Goal: Task Accomplishment & Management: Use online tool/utility

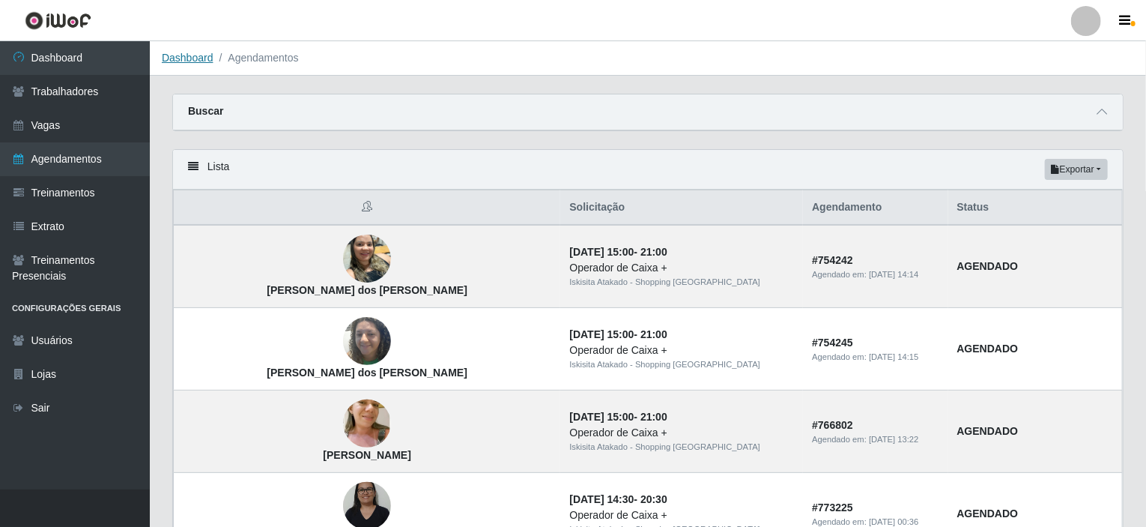
click at [198, 57] on link "Dashboard" at bounding box center [188, 58] width 52 height 12
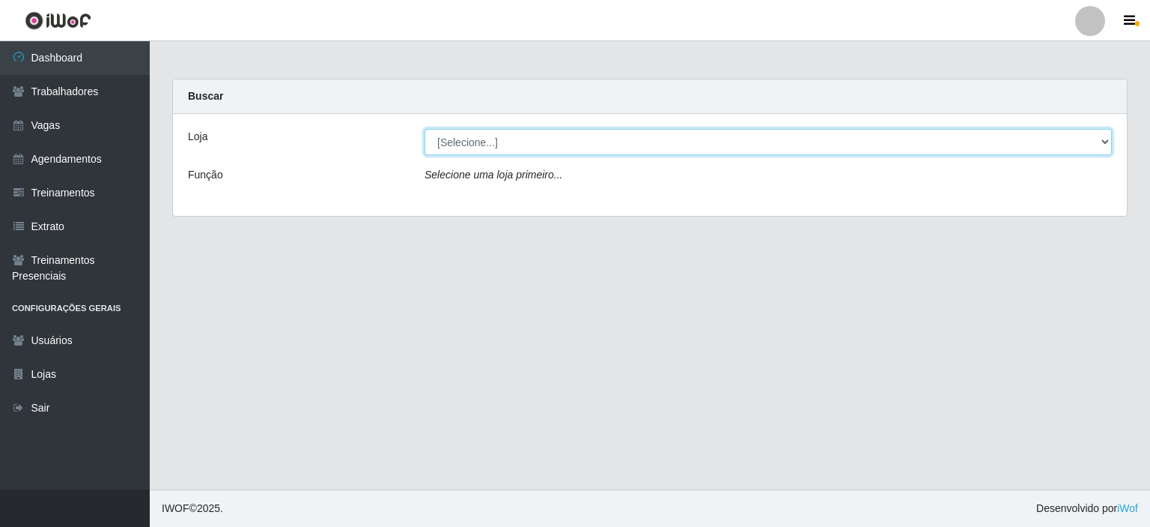
click at [701, 137] on select "[Selecione...] [GEOGRAPHIC_DATA] - Shopping [GEOGRAPHIC_DATA]" at bounding box center [769, 142] width 688 height 26
select select "424"
click at [425, 129] on select "[Selecione...] [GEOGRAPHIC_DATA] - Shopping [GEOGRAPHIC_DATA]" at bounding box center [769, 142] width 688 height 26
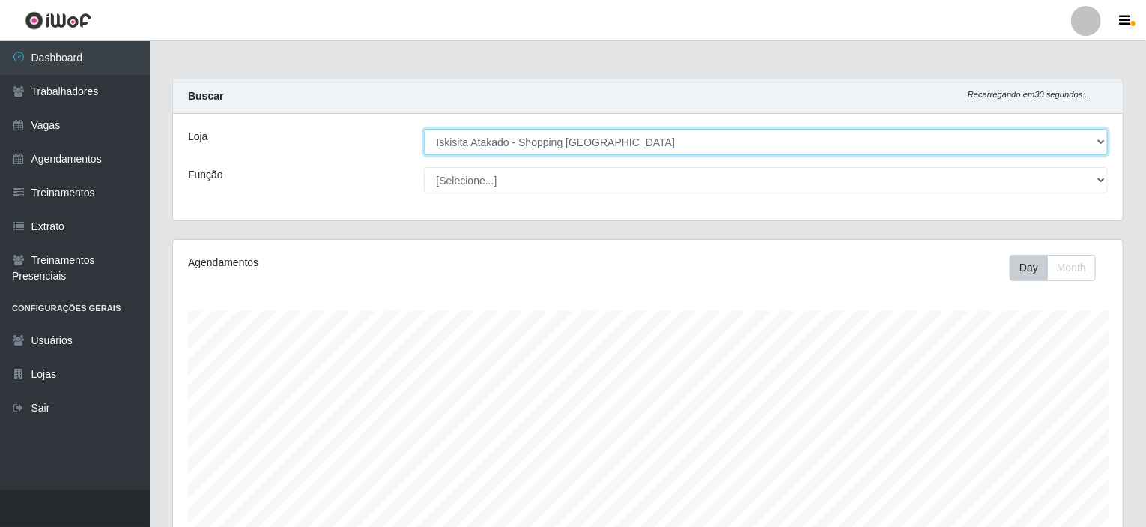
scroll to position [311, 950]
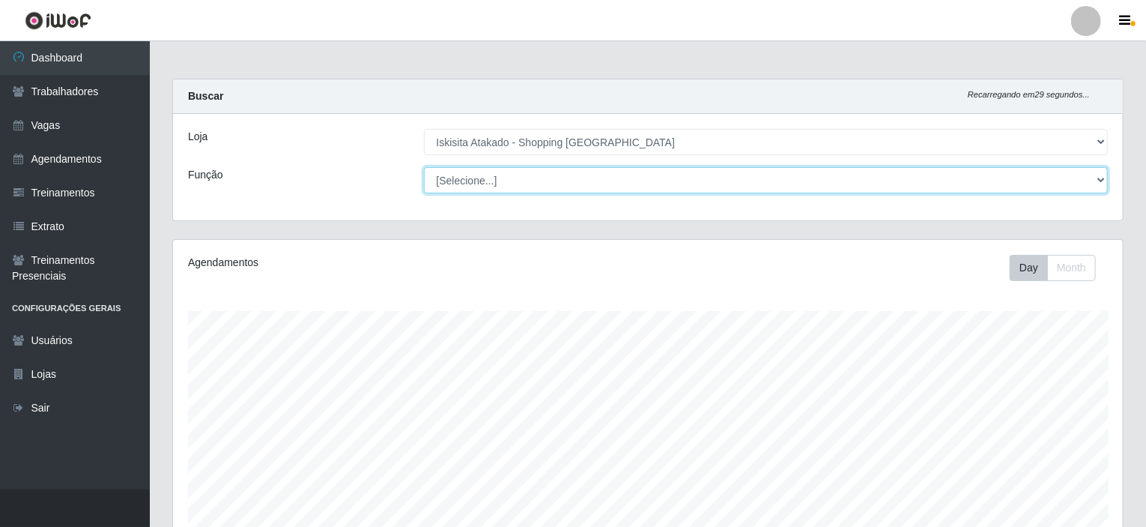
click at [622, 179] on select "[Selecione...] Auxiliar de Estacionamento Auxiliar de Estacionamento + Auxiliar…" at bounding box center [766, 180] width 685 height 26
select select "72"
click at [424, 167] on select "[Selecione...] Auxiliar de Estacionamento Auxiliar de Estacionamento + Auxiliar…" at bounding box center [766, 180] width 685 height 26
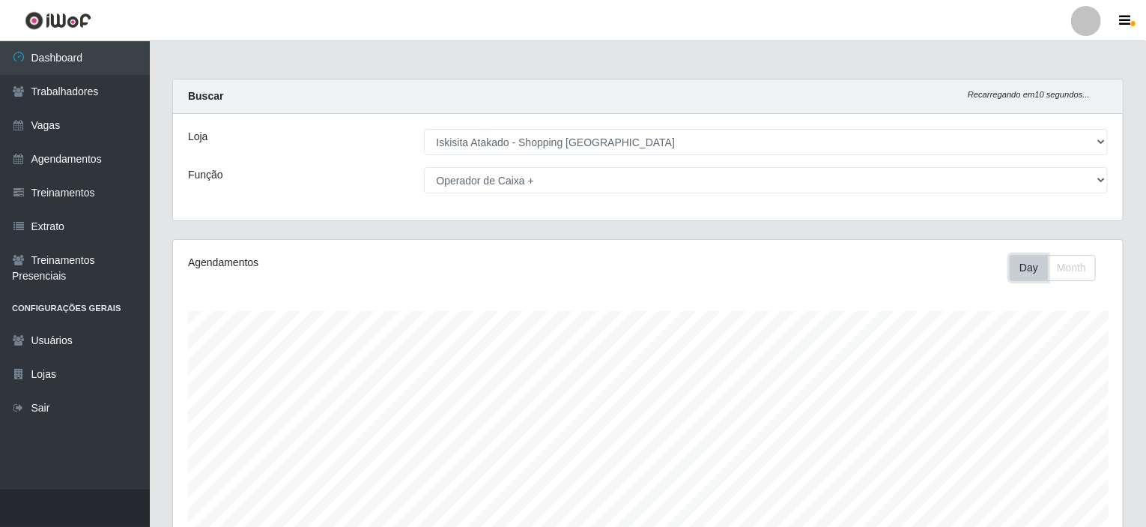
click at [1022, 262] on button "Day" at bounding box center [1029, 268] width 38 height 26
click at [1031, 273] on button "Day" at bounding box center [1029, 268] width 38 height 26
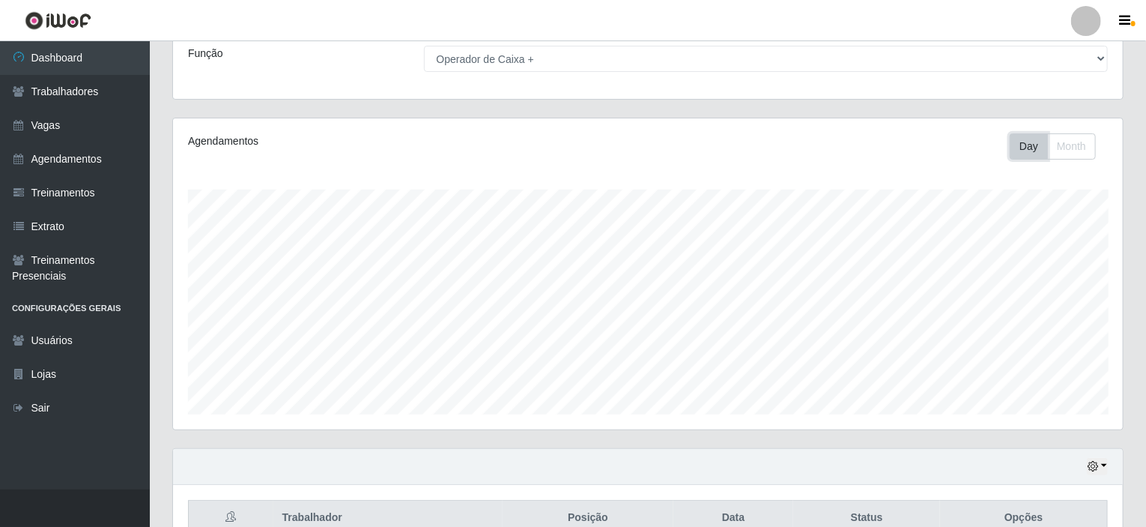
scroll to position [49, 0]
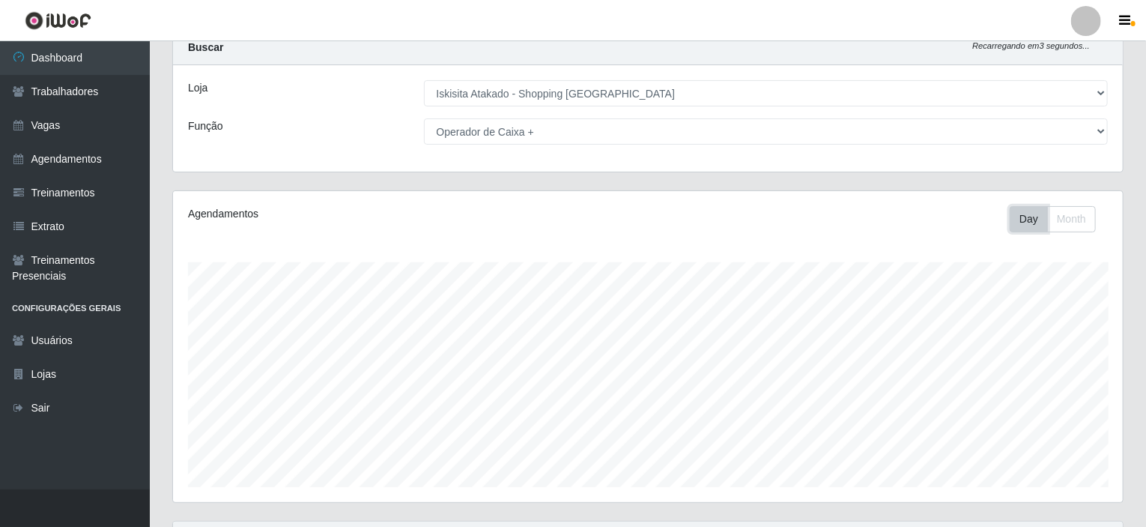
click at [1025, 216] on button "Day" at bounding box center [1029, 219] width 38 height 26
click at [1073, 218] on button "Month" at bounding box center [1071, 219] width 49 height 26
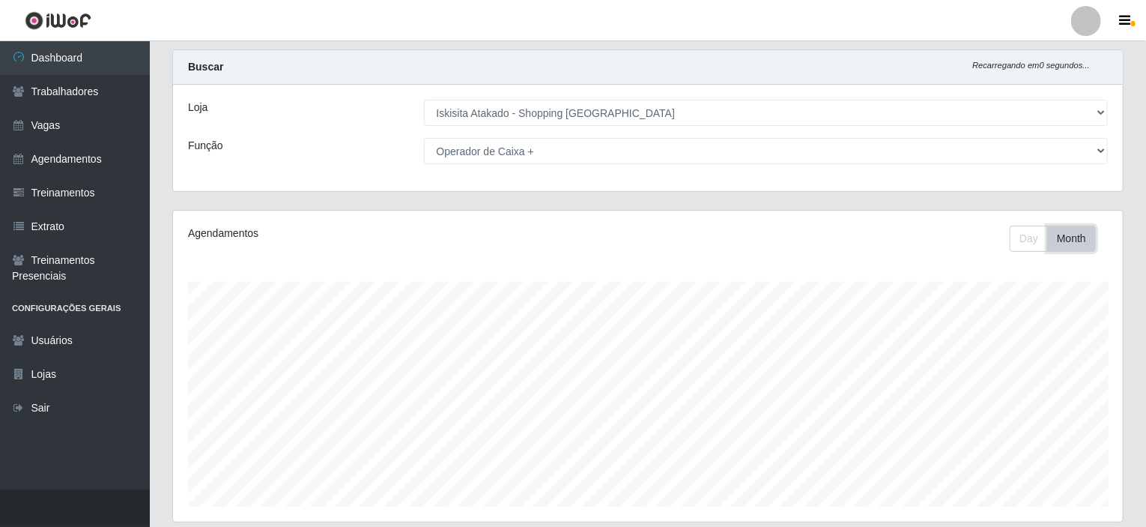
scroll to position [0, 0]
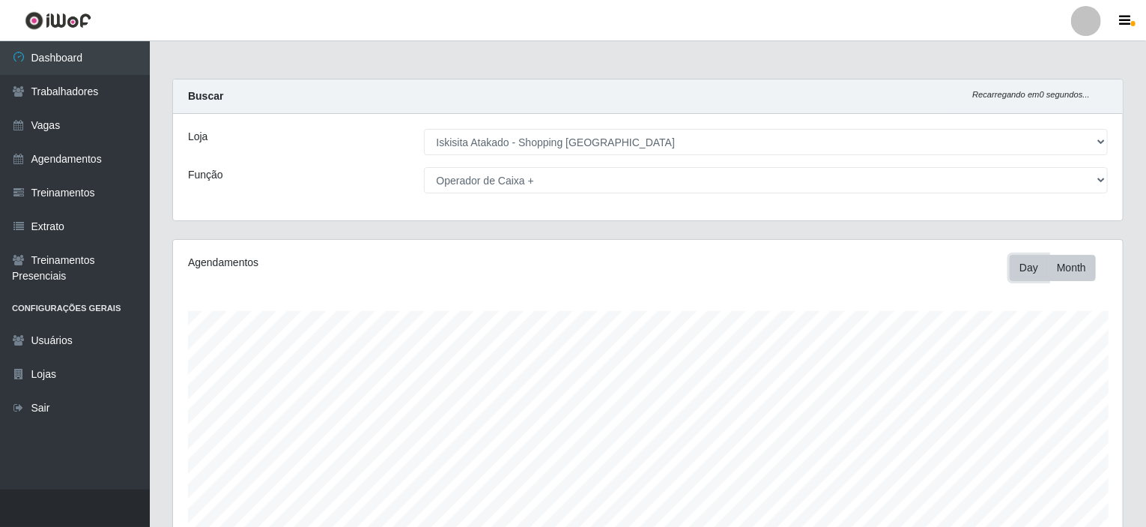
click at [1019, 269] on button "Day" at bounding box center [1029, 268] width 38 height 26
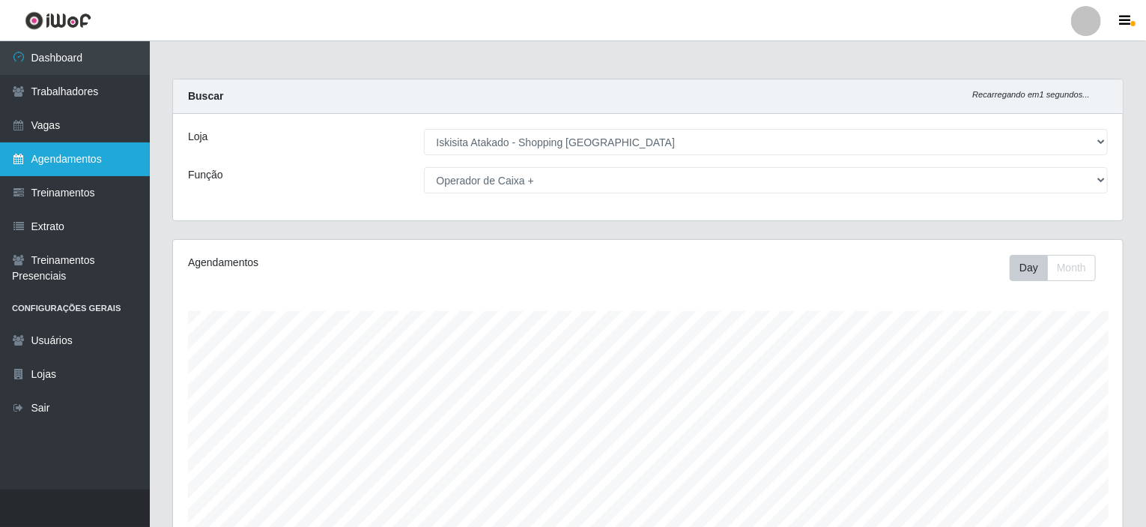
click at [72, 169] on link "Agendamentos" at bounding box center [75, 159] width 150 height 34
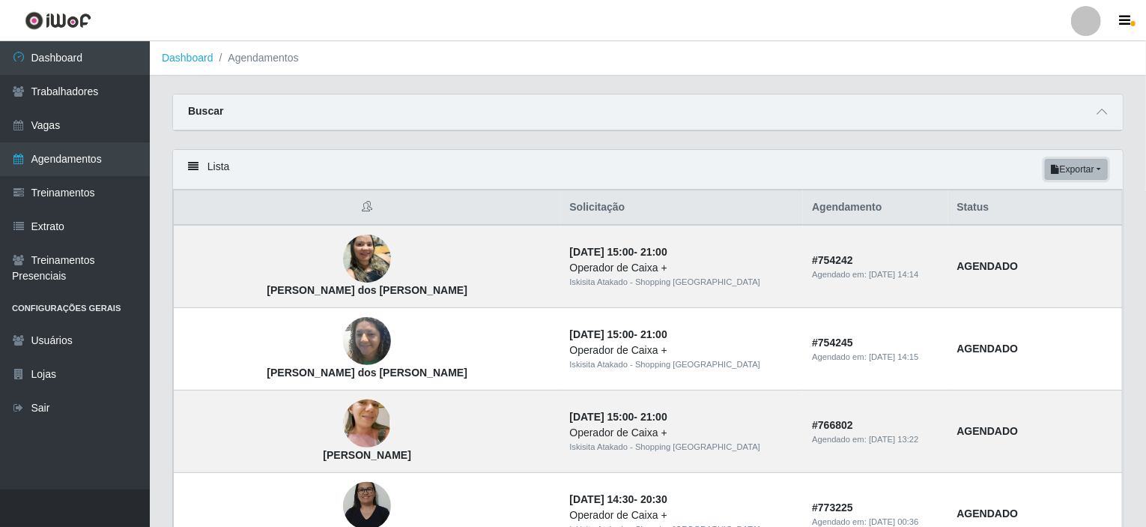
click at [1100, 170] on button "Exportar" at bounding box center [1076, 169] width 63 height 21
click at [520, 162] on div "Lista Exportar PDF Excel" at bounding box center [648, 170] width 950 height 40
click at [194, 167] on icon at bounding box center [193, 166] width 10 height 10
click at [211, 110] on strong "Buscar" at bounding box center [205, 111] width 35 height 12
click at [1103, 108] on icon at bounding box center [1102, 111] width 10 height 10
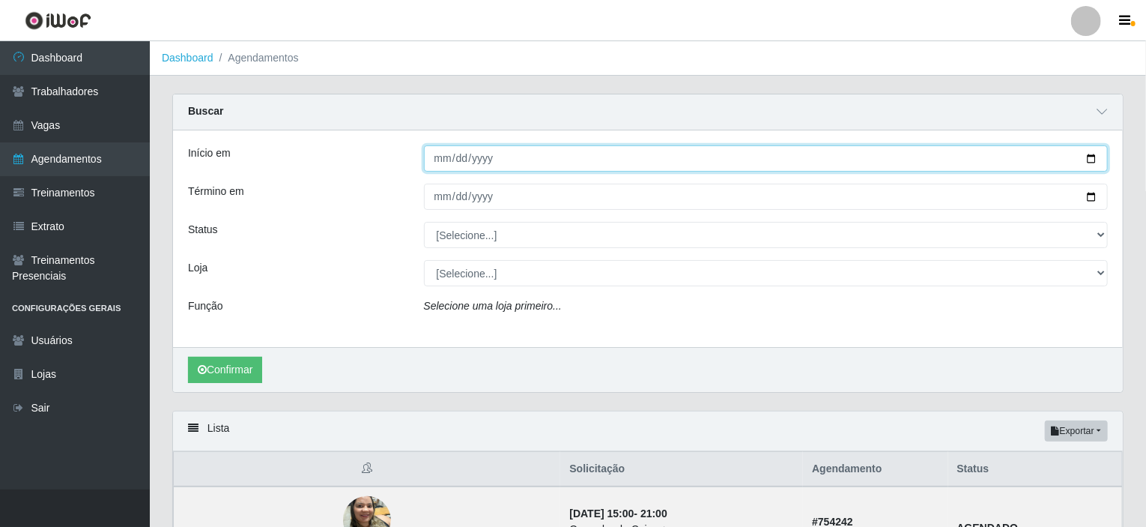
click at [1088, 157] on input "Início em" at bounding box center [766, 158] width 685 height 26
type input "[DATE]"
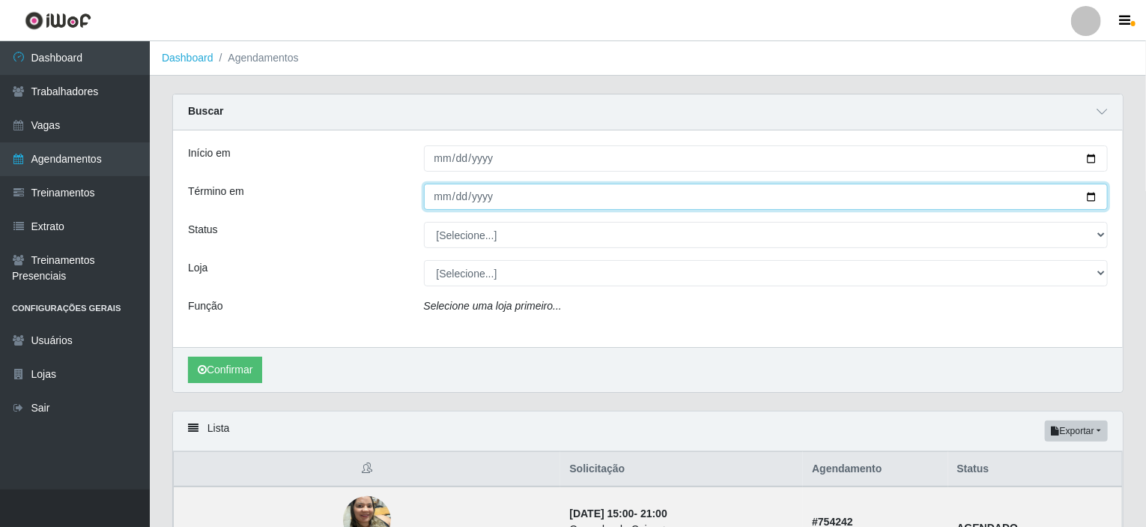
click at [1094, 195] on input "Término em" at bounding box center [766, 197] width 685 height 26
type input "[DATE]"
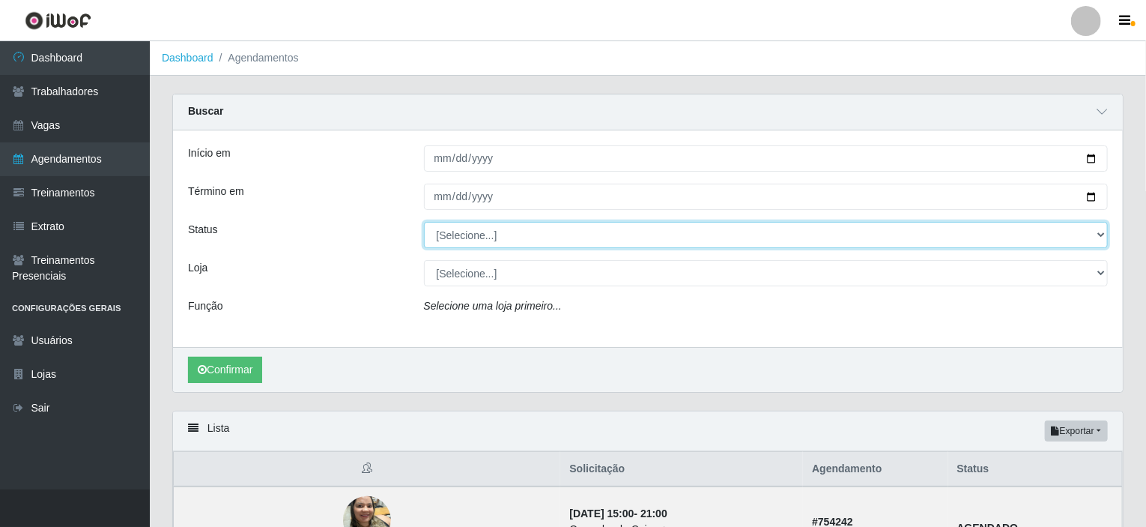
click at [564, 239] on select "[Selecione...] AGENDADO AGUARDANDO LIBERAR EM ANDAMENTO EM REVISÃO FINALIZADO C…" at bounding box center [766, 235] width 685 height 26
select select "FINALIZADO"
click at [424, 222] on select "[Selecione...] AGENDADO AGUARDANDO LIBERAR EM ANDAMENTO EM REVISÃO FINALIZADO C…" at bounding box center [766, 235] width 685 height 26
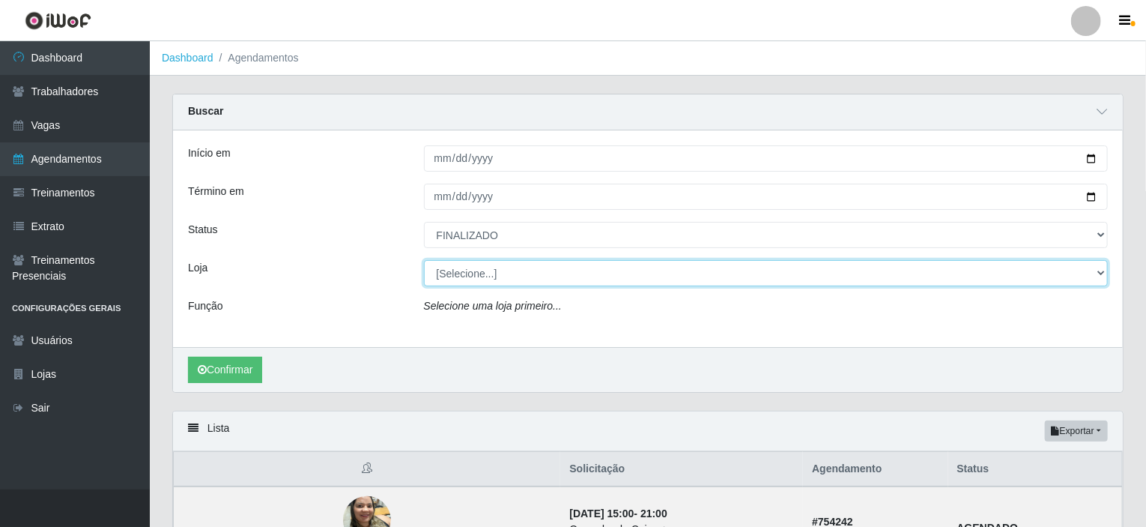
click at [515, 274] on select "[Selecione...] [GEOGRAPHIC_DATA] - Shopping [GEOGRAPHIC_DATA]" at bounding box center [766, 273] width 685 height 26
select select "424"
click at [424, 260] on select "[Selecione...] [GEOGRAPHIC_DATA] - Shopping [GEOGRAPHIC_DATA]" at bounding box center [766, 273] width 685 height 26
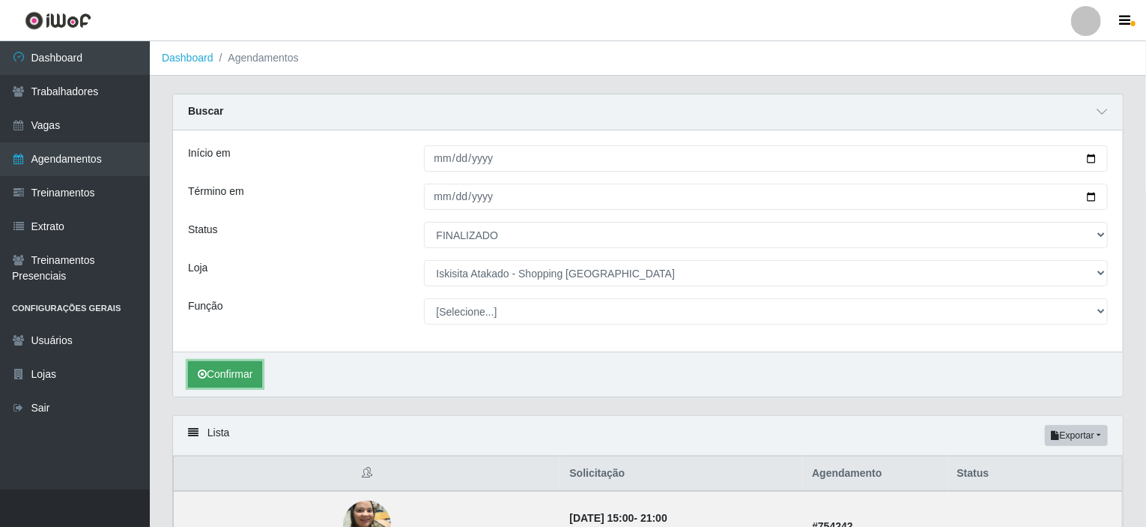
click at [219, 368] on button "Confirmar" at bounding box center [225, 374] width 74 height 26
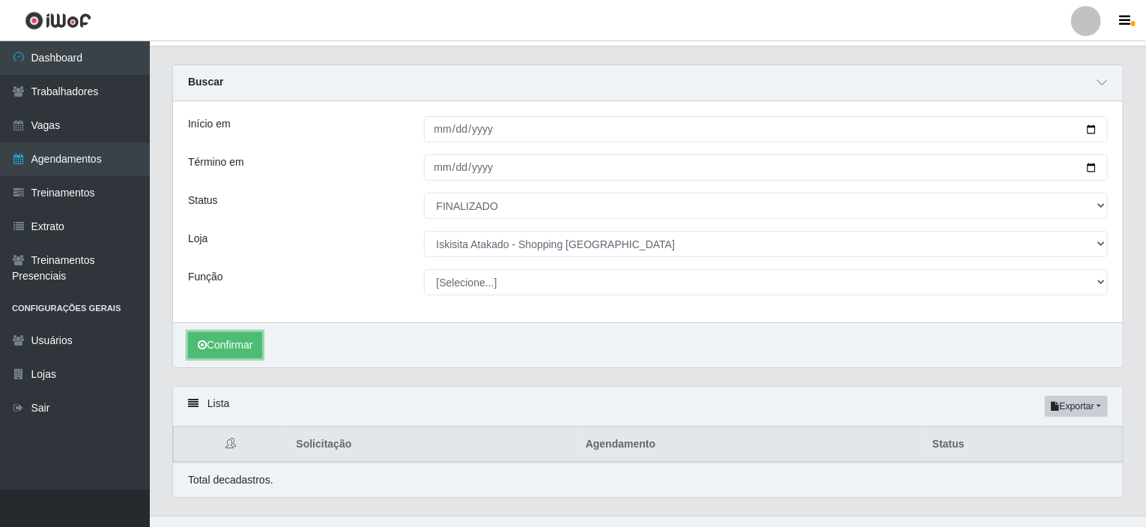
scroll to position [54, 0]
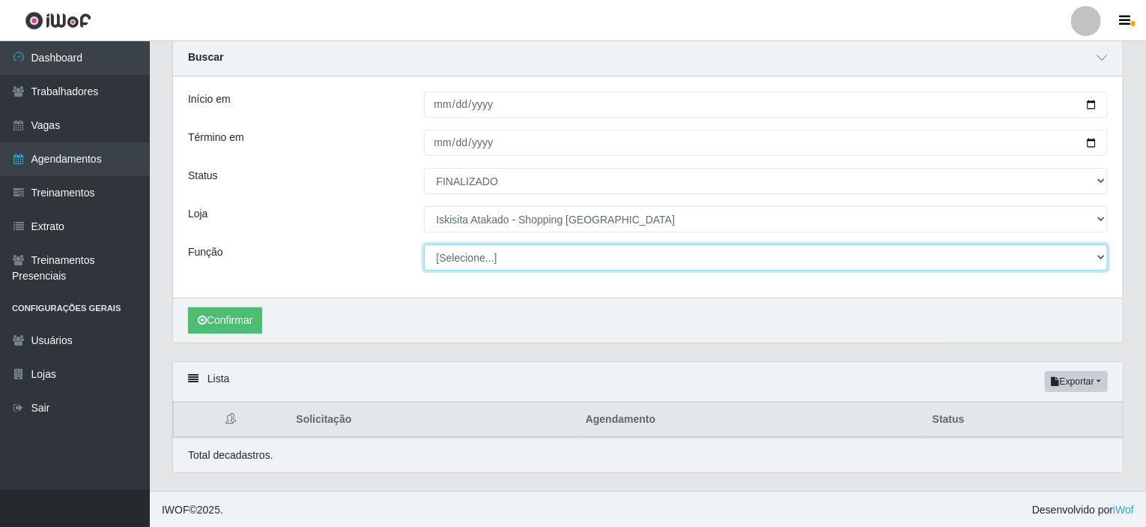
click at [542, 264] on select "[Selecione...] Auxiliar de Estacionamento Auxiliar de Estacionamento + Auxiliar…" at bounding box center [766, 257] width 685 height 26
select select "72"
click at [424, 244] on select "[Selecione...] Auxiliar de Estacionamento Auxiliar de Estacionamento + Auxiliar…" at bounding box center [766, 257] width 685 height 26
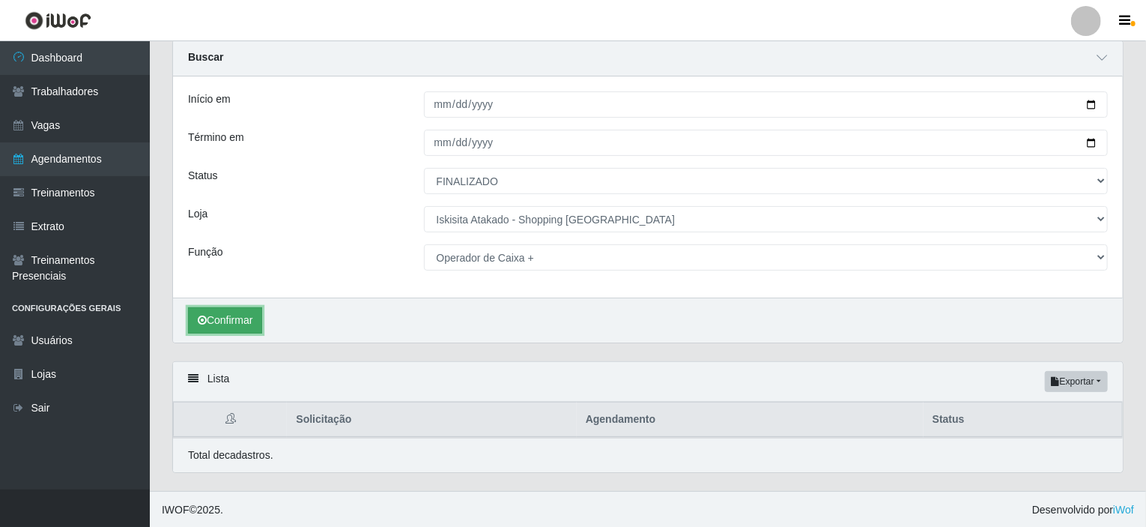
click at [258, 320] on button "Confirmar" at bounding box center [225, 320] width 74 height 26
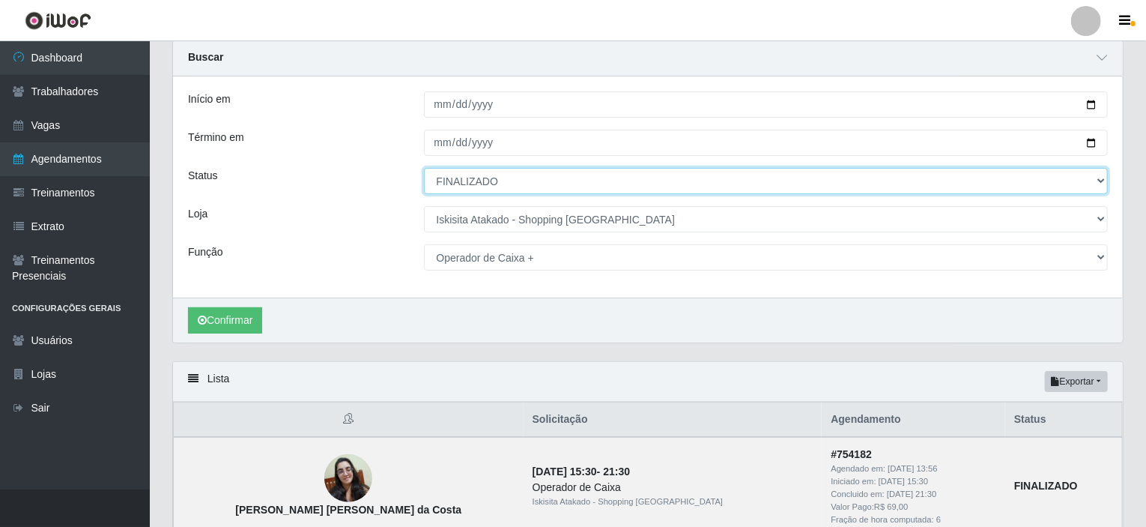
click at [1100, 177] on select "[Selecione...] AGENDADO AGUARDANDO LIBERAR EM ANDAMENTO EM REVISÃO FINALIZADO C…" at bounding box center [766, 181] width 685 height 26
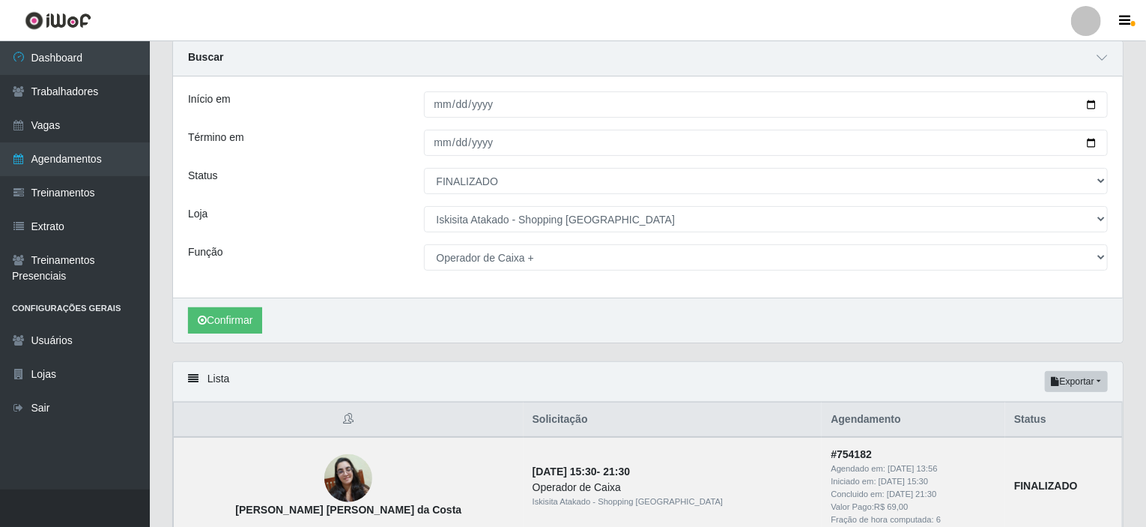
click at [1135, 250] on div "Carregando... Buscar Início em 2025-10-07 Término em 2025-10-07 Status [Selecio…" at bounding box center [648, 417] width 996 height 754
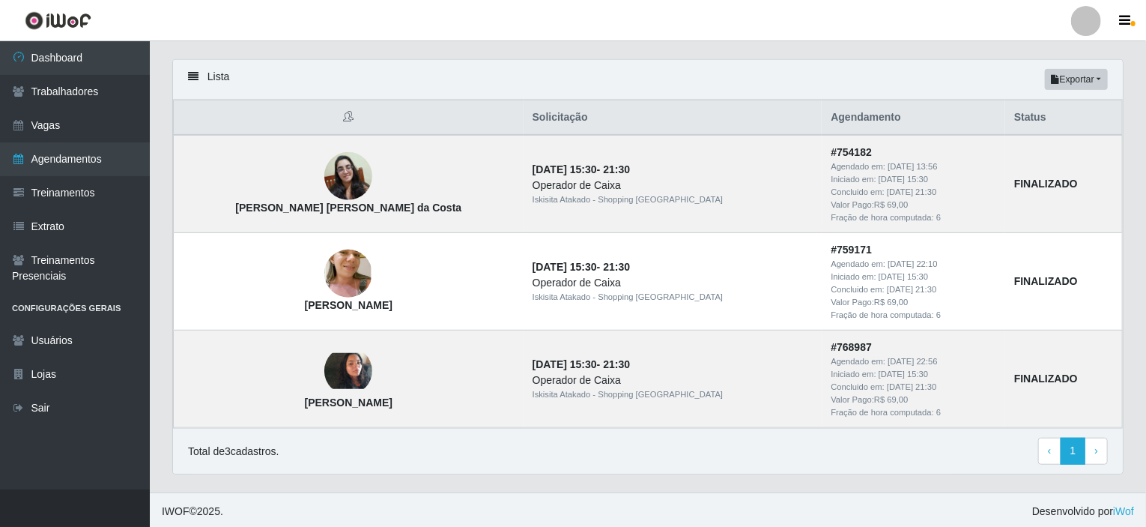
scroll to position [54, 0]
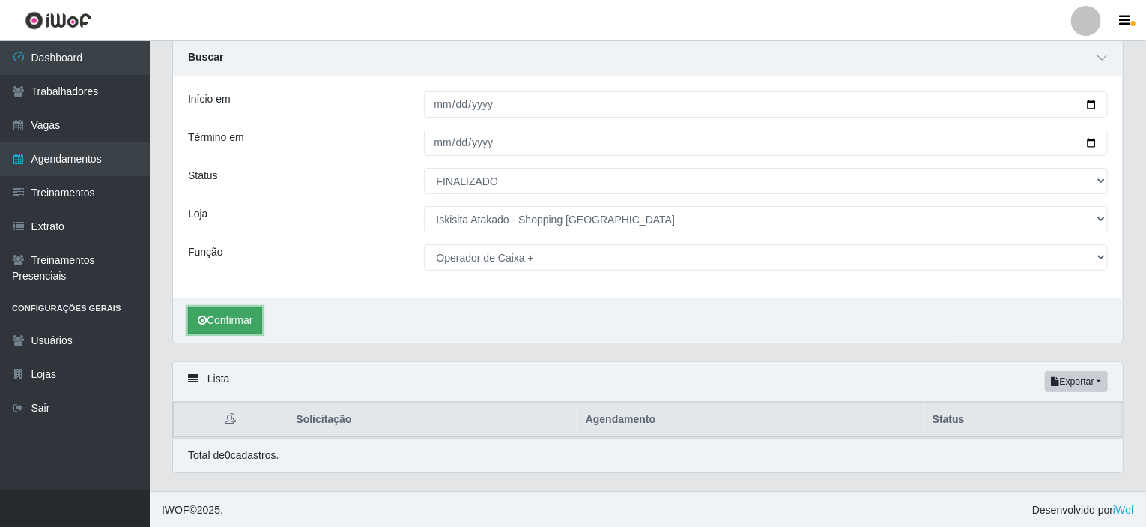
click at [229, 317] on button "Confirmar" at bounding box center [225, 320] width 74 height 26
click at [240, 320] on button "Confirmar" at bounding box center [225, 320] width 74 height 26
click at [239, 315] on button "Confirmar" at bounding box center [225, 320] width 74 height 26
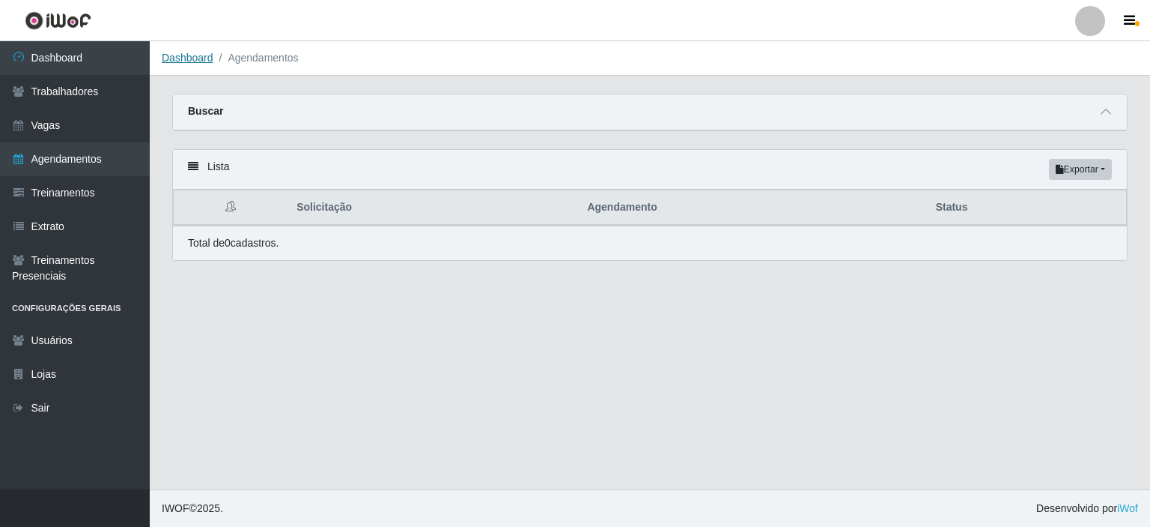
click at [177, 60] on link "Dashboard" at bounding box center [188, 58] width 52 height 12
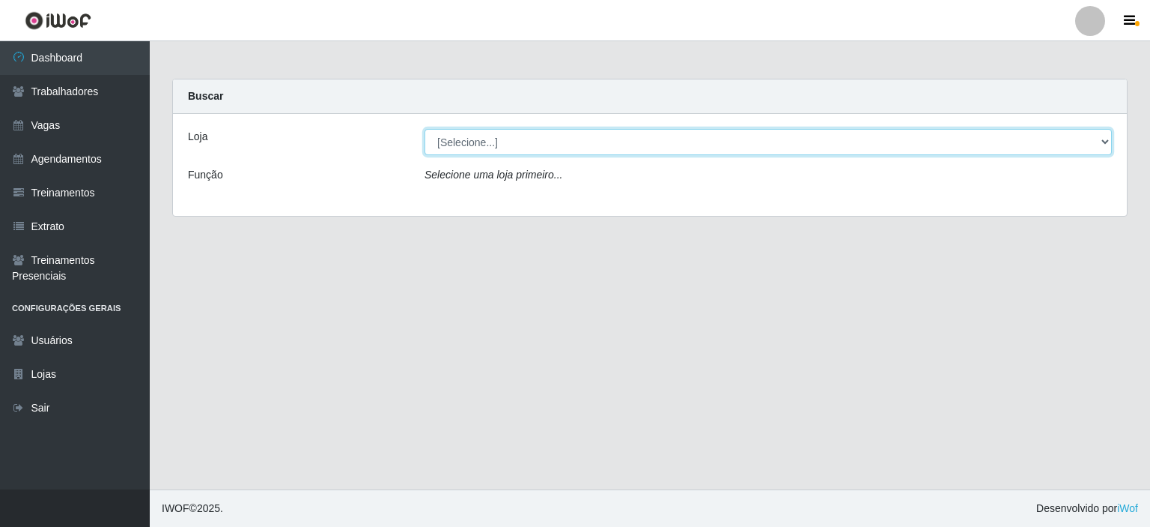
click at [1106, 140] on select "[Selecione...] [GEOGRAPHIC_DATA] - Shopping [GEOGRAPHIC_DATA]" at bounding box center [769, 142] width 688 height 26
select select "424"
click at [425, 129] on select "[Selecione...] [GEOGRAPHIC_DATA] - Shopping [GEOGRAPHIC_DATA]" at bounding box center [769, 142] width 688 height 26
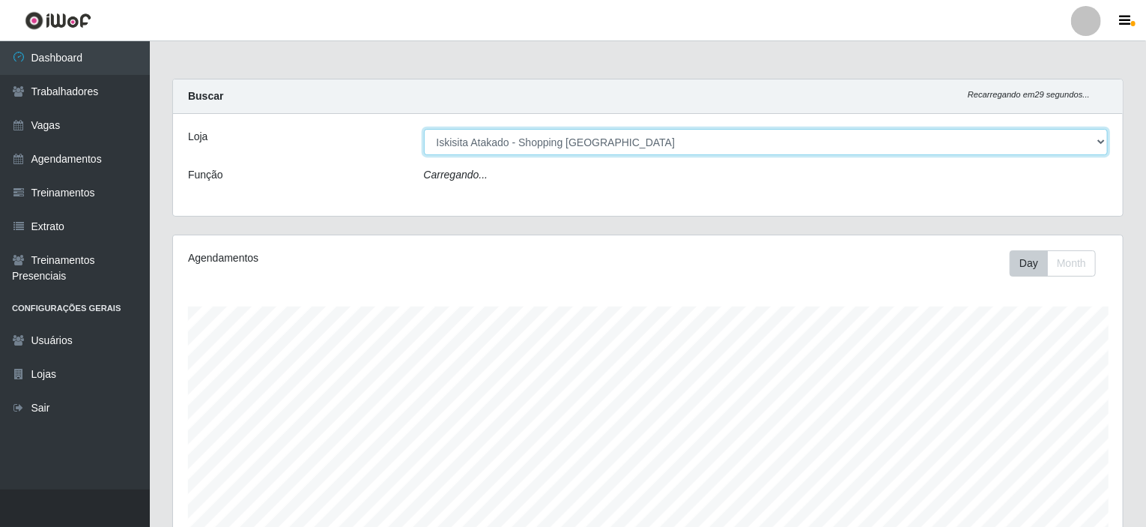
scroll to position [311, 950]
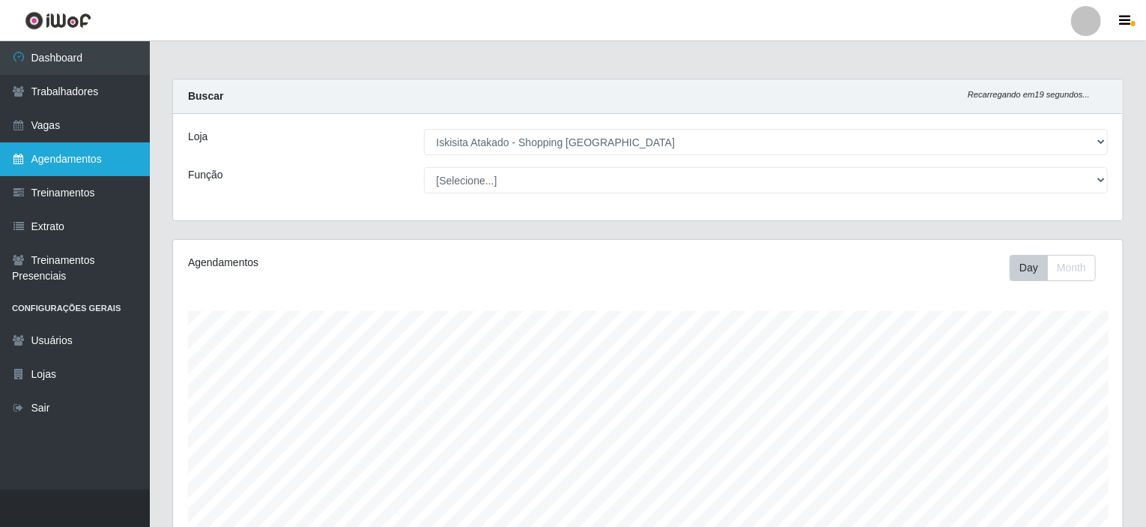
click at [85, 157] on link "Agendamentos" at bounding box center [75, 159] width 150 height 34
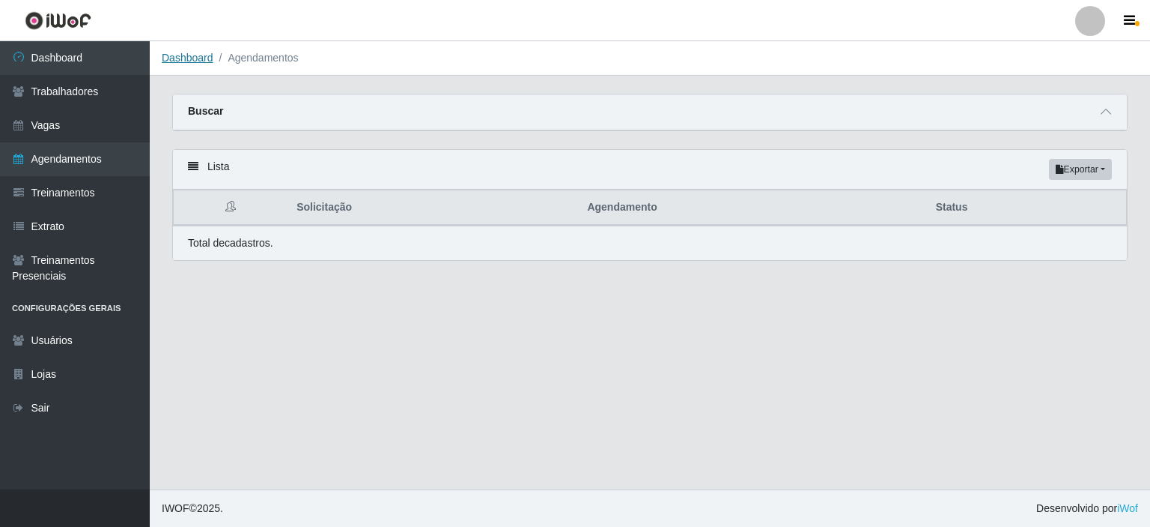
click at [199, 59] on link "Dashboard" at bounding box center [188, 58] width 52 height 12
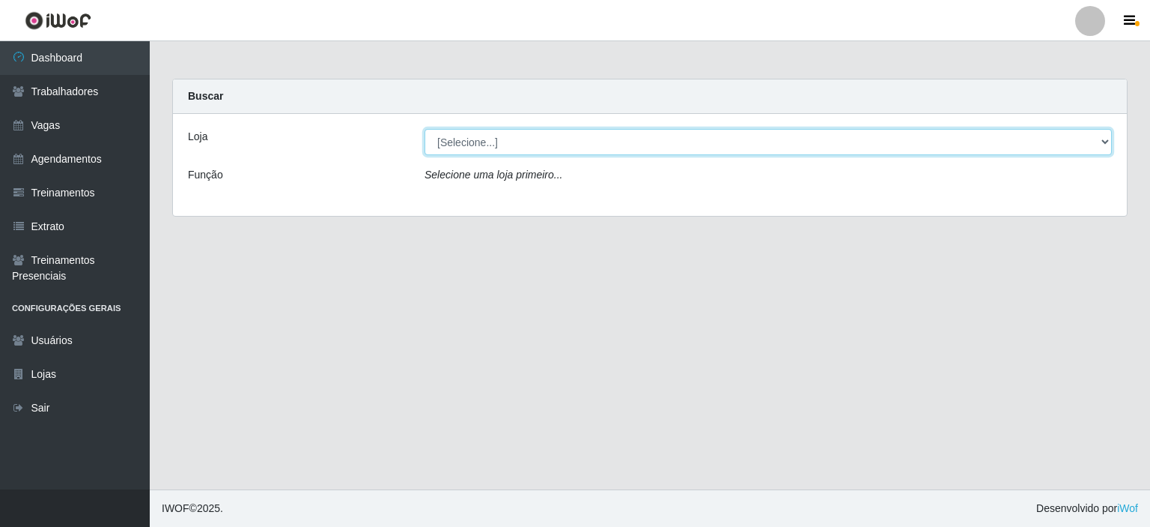
click at [1110, 138] on select "[Selecione...] [GEOGRAPHIC_DATA] - Shopping [GEOGRAPHIC_DATA]" at bounding box center [769, 142] width 688 height 26
select select "424"
click at [425, 129] on select "[Selecione...] [GEOGRAPHIC_DATA] - Shopping [GEOGRAPHIC_DATA]" at bounding box center [769, 142] width 688 height 26
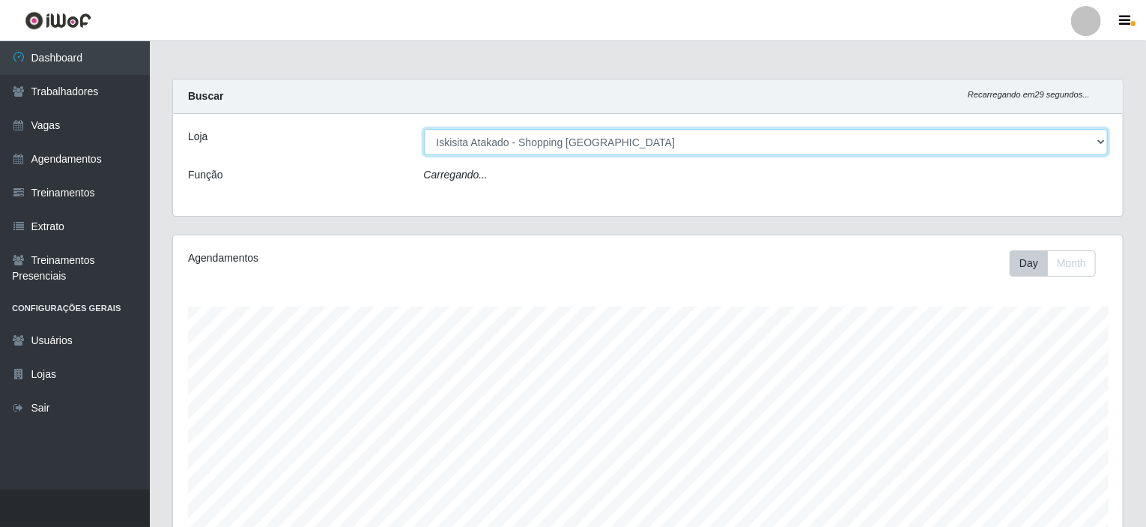
scroll to position [311, 950]
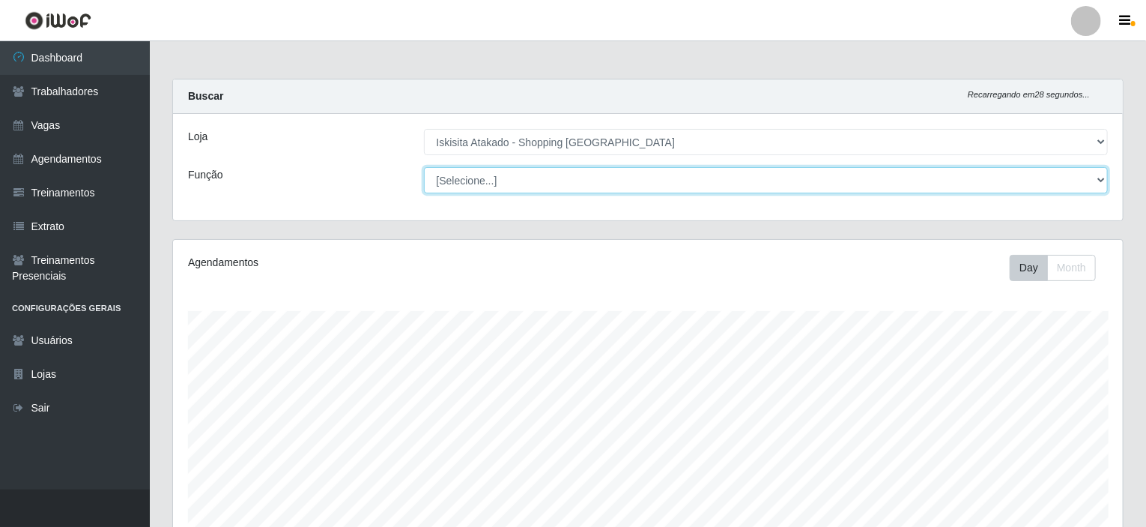
click at [1101, 180] on select "[Selecione...] Auxiliar de Estacionamento Auxiliar de Estacionamento + Auxiliar…" at bounding box center [766, 180] width 685 height 26
select select "72"
click at [424, 167] on select "[Selecione...] Auxiliar de Estacionamento Auxiliar de Estacionamento + Auxiliar…" at bounding box center [766, 180] width 685 height 26
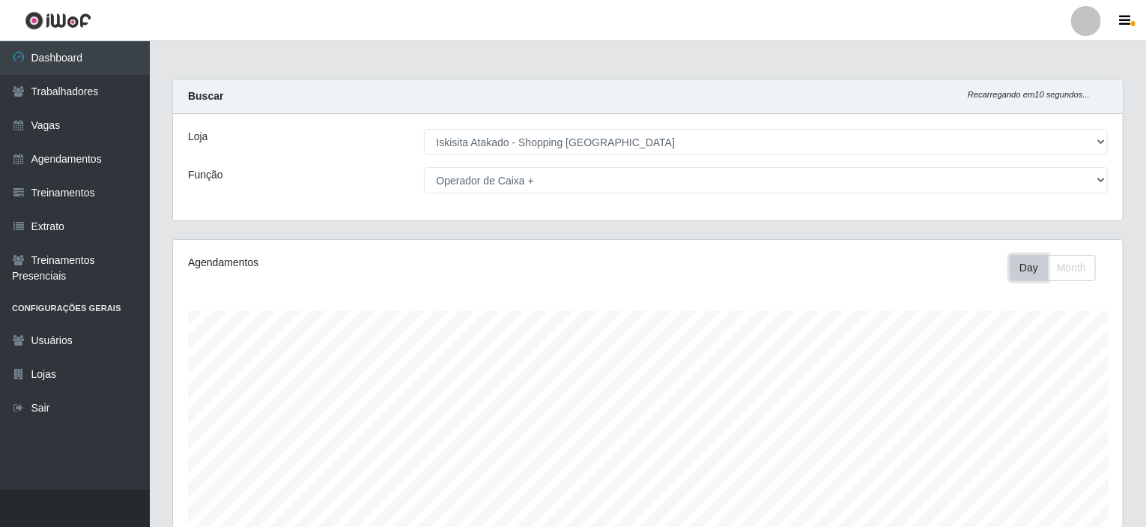
click at [1022, 267] on button "Day" at bounding box center [1029, 268] width 38 height 26
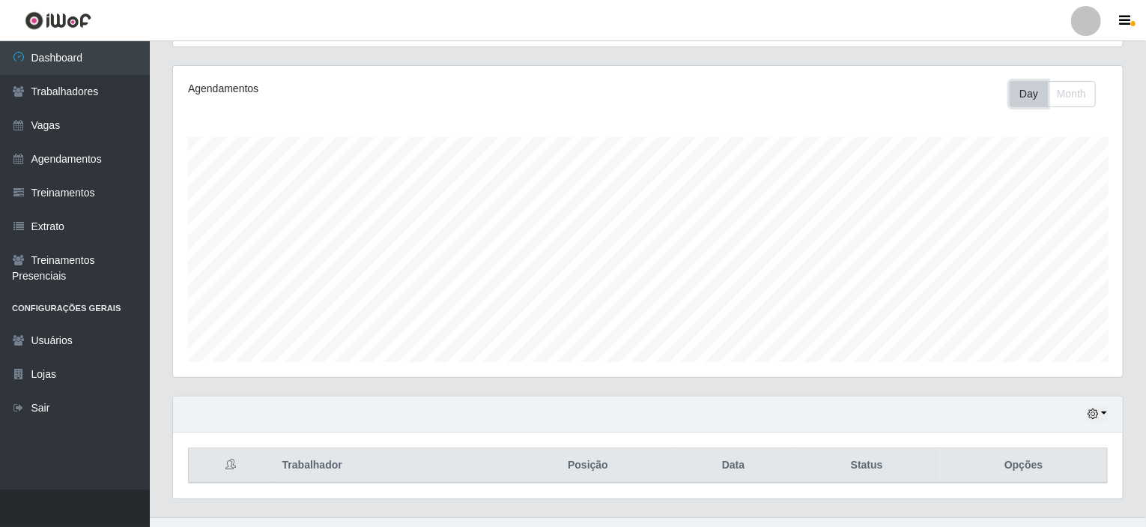
scroll to position [198, 0]
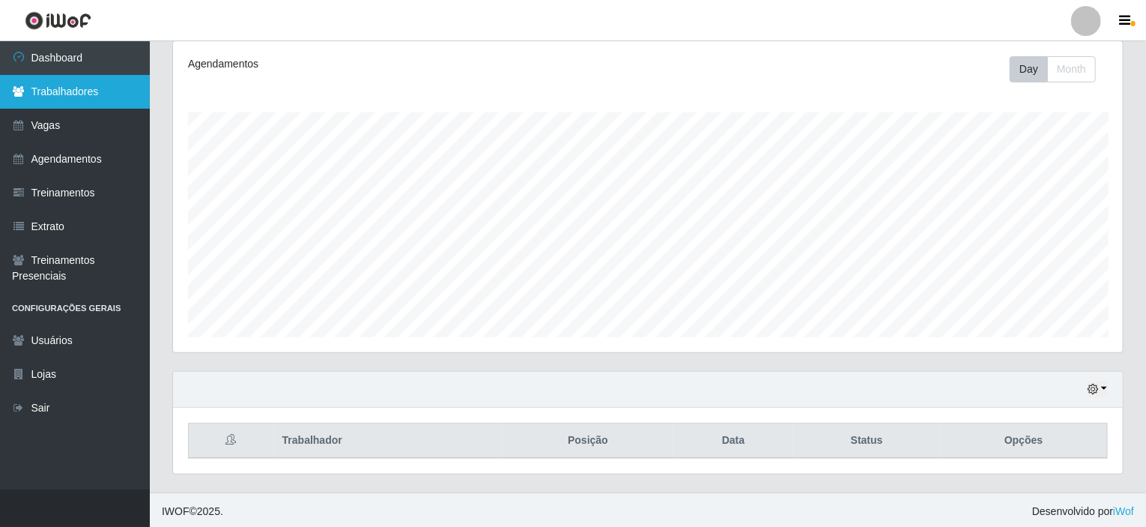
click at [85, 92] on link "Trabalhadores" at bounding box center [75, 92] width 150 height 34
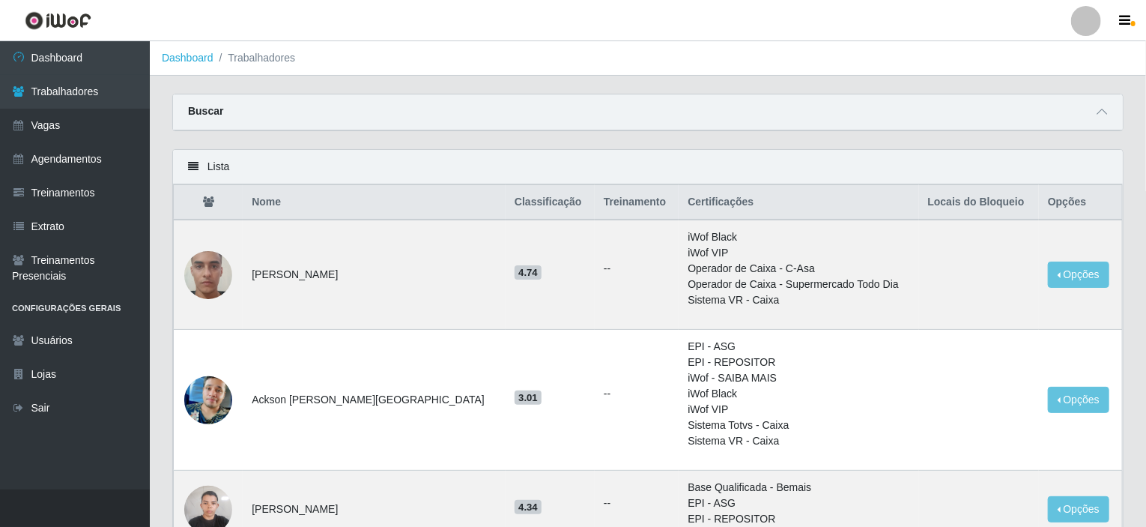
click at [388, 168] on div "Lista" at bounding box center [648, 167] width 950 height 34
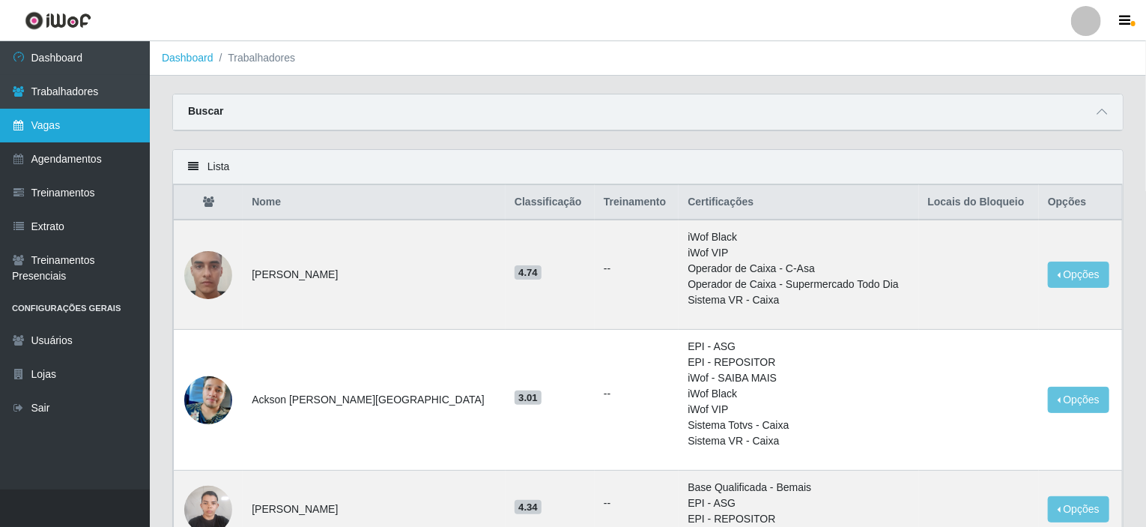
click at [43, 124] on link "Vagas" at bounding box center [75, 126] width 150 height 34
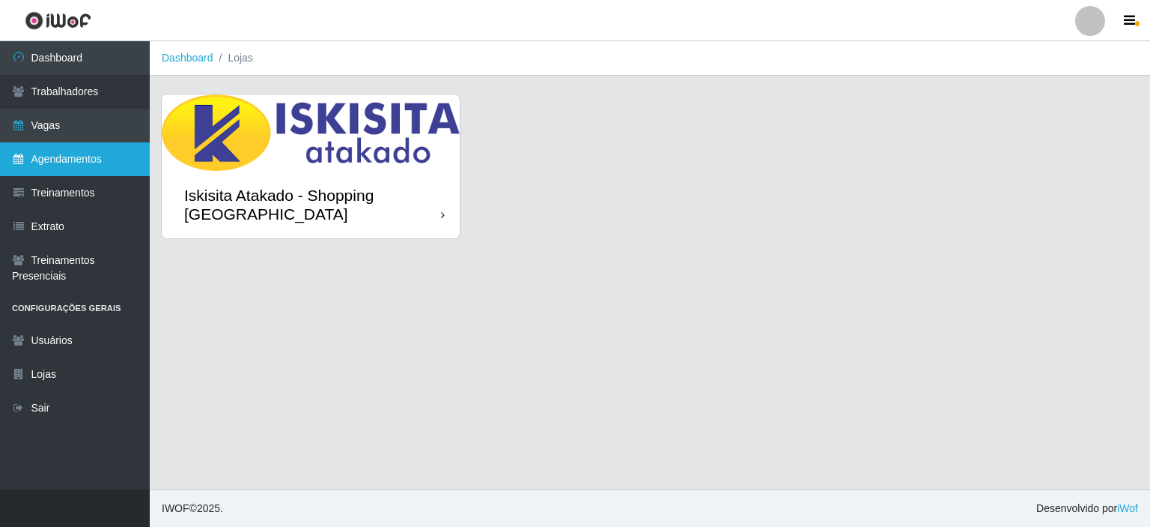
click at [80, 165] on link "Agendamentos" at bounding box center [75, 159] width 150 height 34
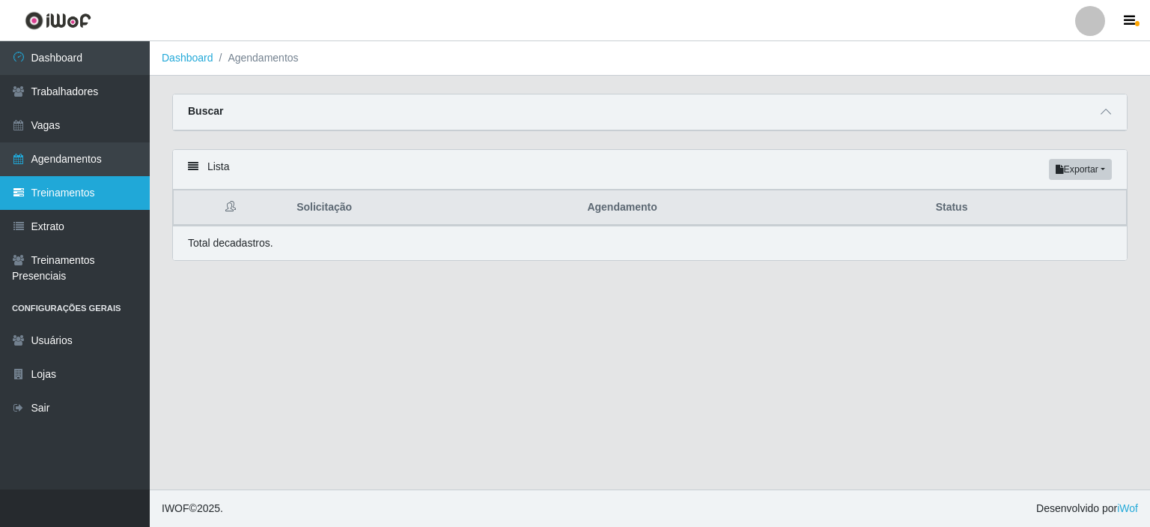
click at [66, 195] on link "Treinamentos" at bounding box center [75, 193] width 150 height 34
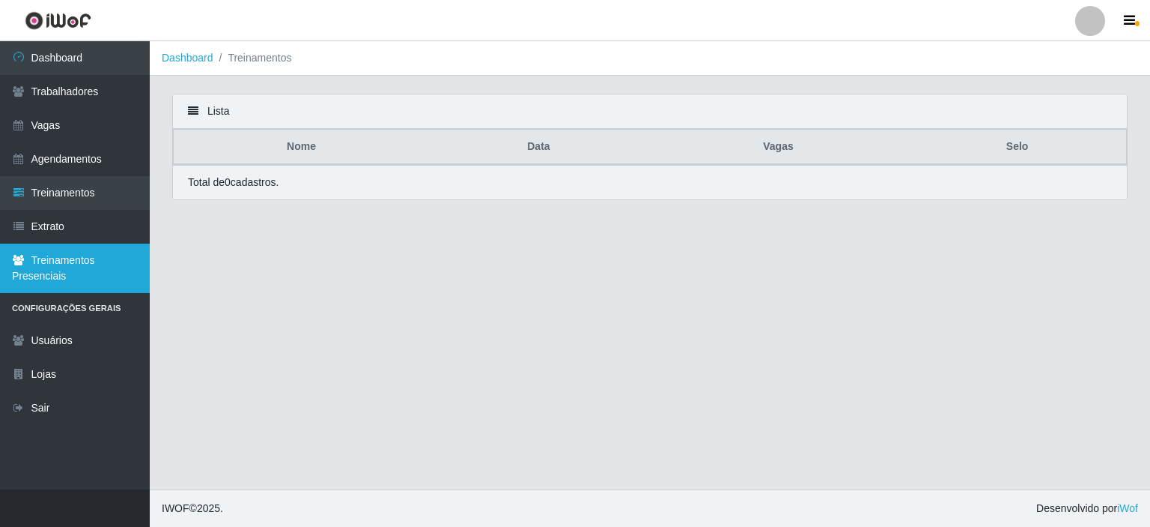
click at [87, 262] on link "Treinamentos Presenciais" at bounding box center [75, 267] width 150 height 49
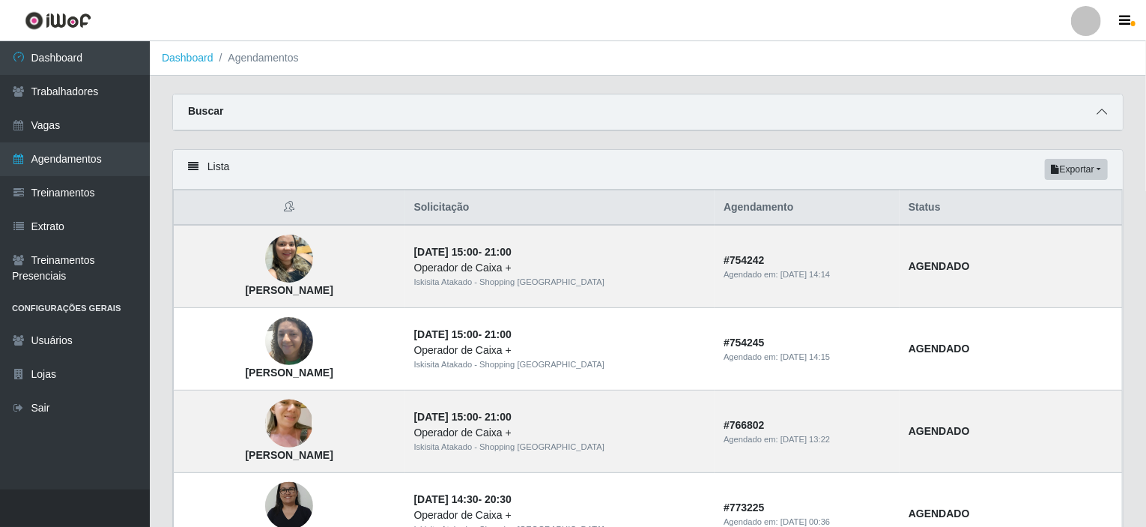
click at [1102, 111] on icon at bounding box center [1102, 111] width 10 height 10
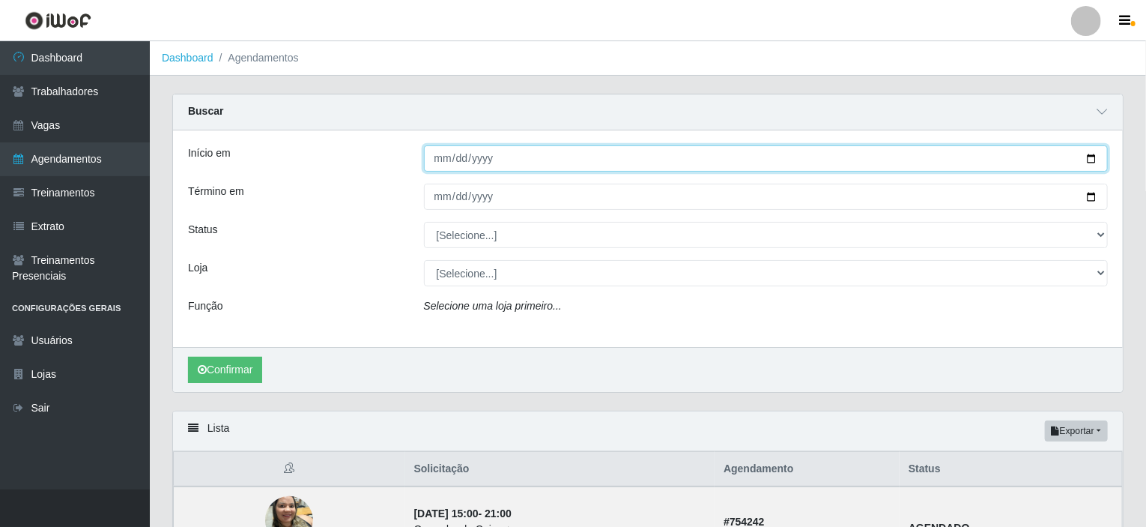
click at [1090, 155] on input "Início em" at bounding box center [766, 158] width 685 height 26
type input "[DATE]"
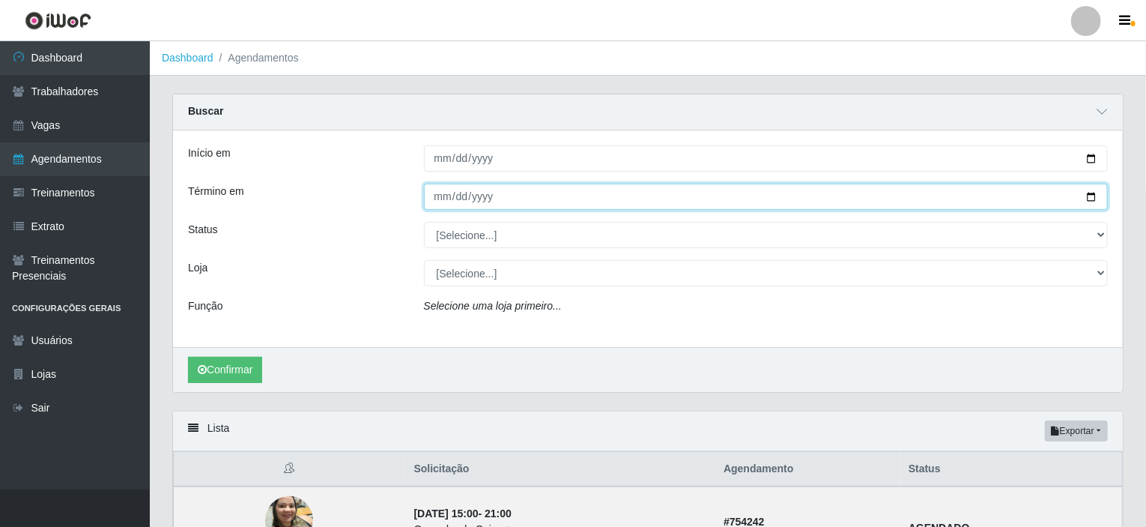
click at [1093, 192] on input "Término em" at bounding box center [766, 197] width 685 height 26
type input "[DATE]"
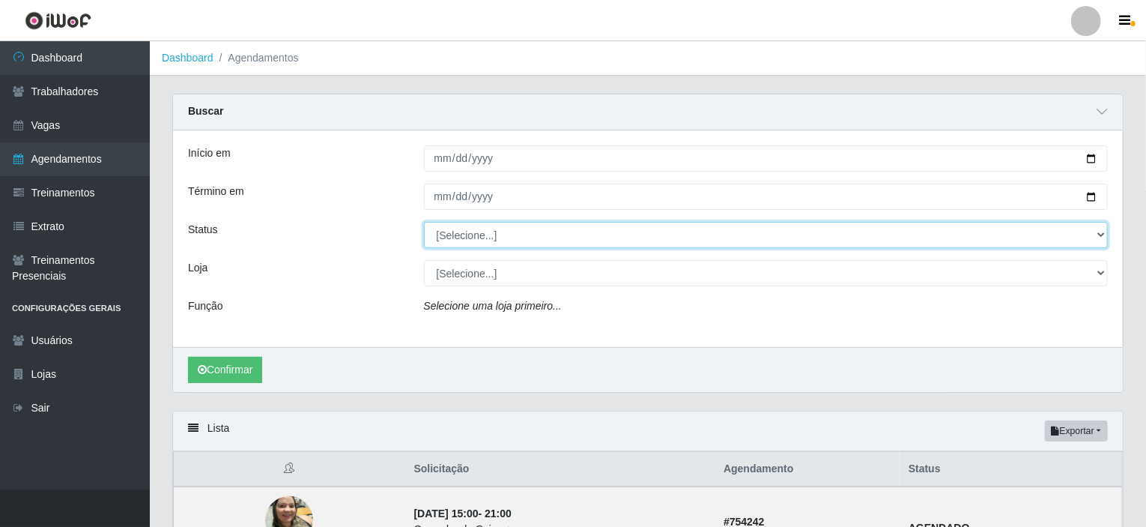
click at [1101, 231] on select "[Selecione...] AGENDADO AGUARDANDO LIBERAR EM ANDAMENTO EM REVISÃO FINALIZADO C…" at bounding box center [766, 235] width 685 height 26
select select "FINALIZADO"
click at [424, 222] on select "[Selecione...] AGENDADO AGUARDANDO LIBERAR EM ANDAMENTO EM REVISÃO FINALIZADO C…" at bounding box center [766, 235] width 685 height 26
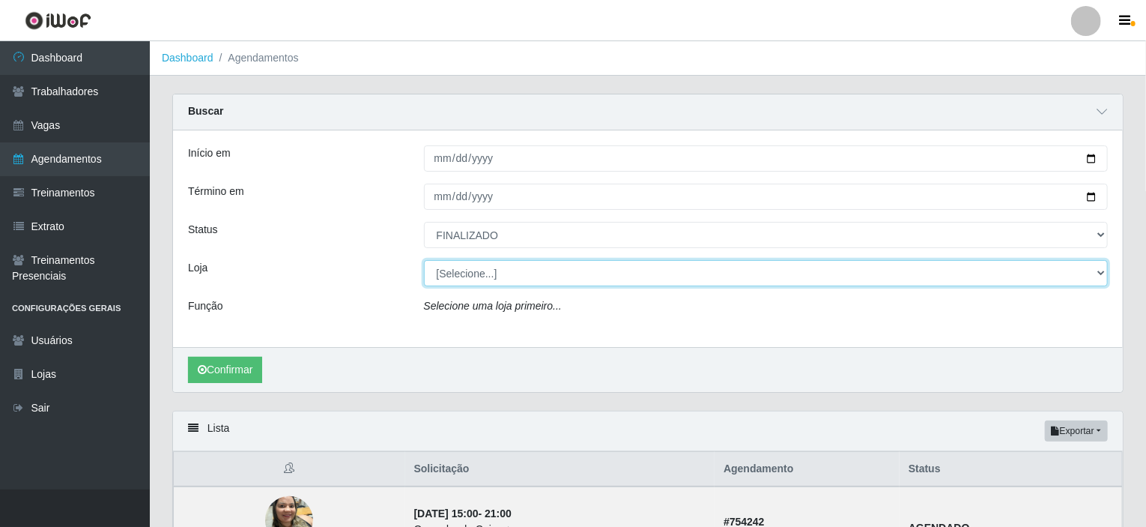
click at [1098, 272] on select "[Selecione...] [GEOGRAPHIC_DATA] - Shopping [GEOGRAPHIC_DATA]" at bounding box center [766, 273] width 685 height 26
select select "424"
click at [424, 260] on select "[Selecione...] [GEOGRAPHIC_DATA] - Shopping [GEOGRAPHIC_DATA]" at bounding box center [766, 273] width 685 height 26
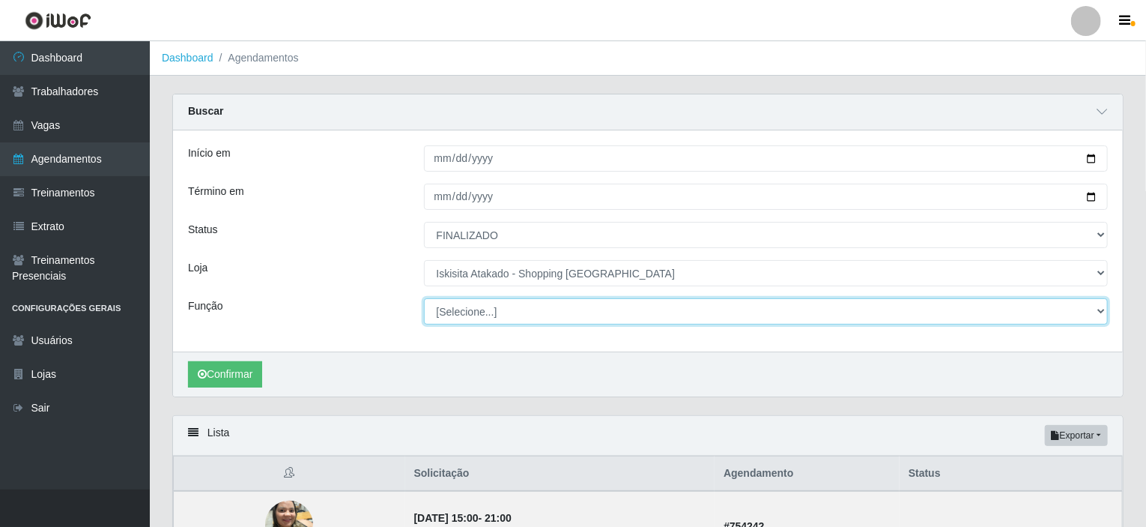
click at [460, 320] on select "[Selecione...] Auxiliar de Estacionamento Auxiliar de Estacionamento + Auxiliar…" at bounding box center [766, 311] width 685 height 26
click at [424, 298] on select "[Selecione...] Auxiliar de Estacionamento Auxiliar de Estacionamento + Auxiliar…" at bounding box center [766, 311] width 685 height 26
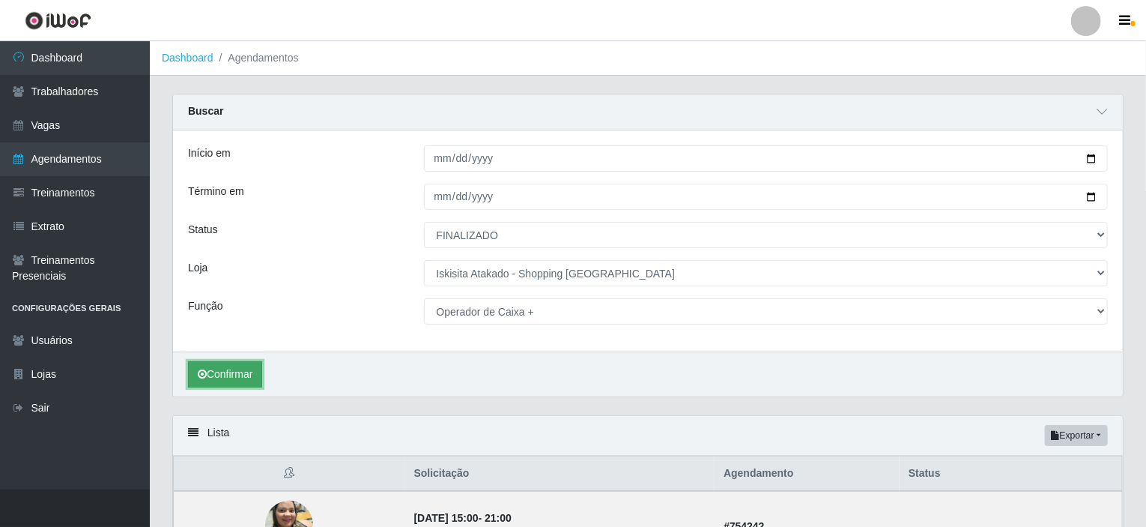
click at [243, 374] on button "Confirmar" at bounding box center [225, 374] width 74 height 26
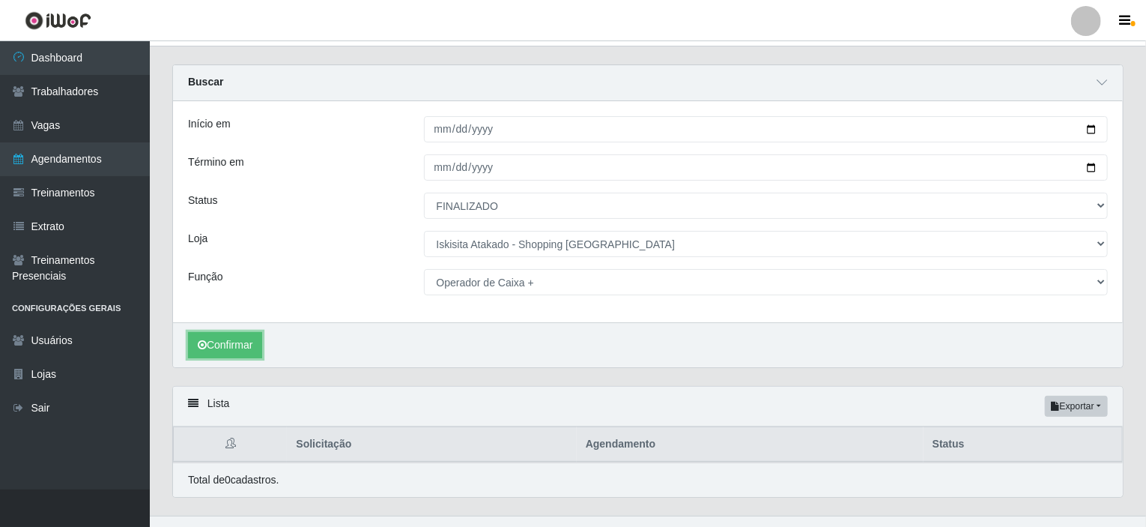
scroll to position [54, 0]
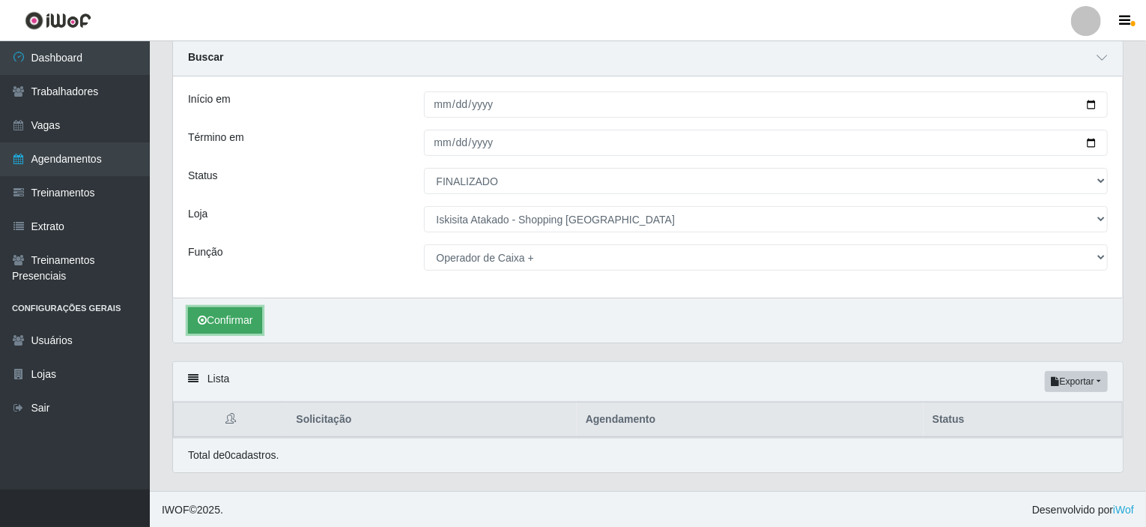
click at [222, 313] on button "Confirmar" at bounding box center [225, 320] width 74 height 26
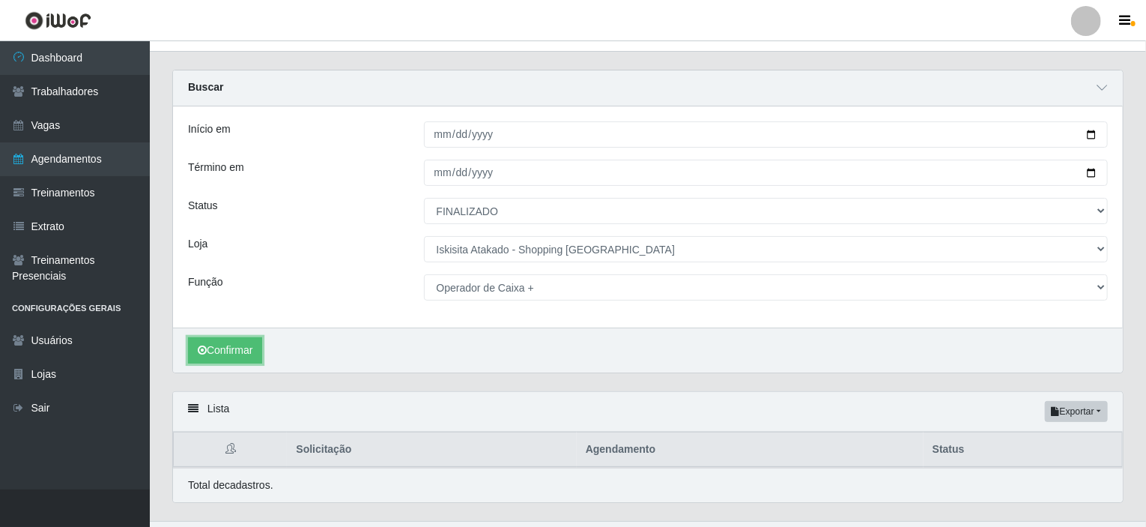
scroll to position [0, 0]
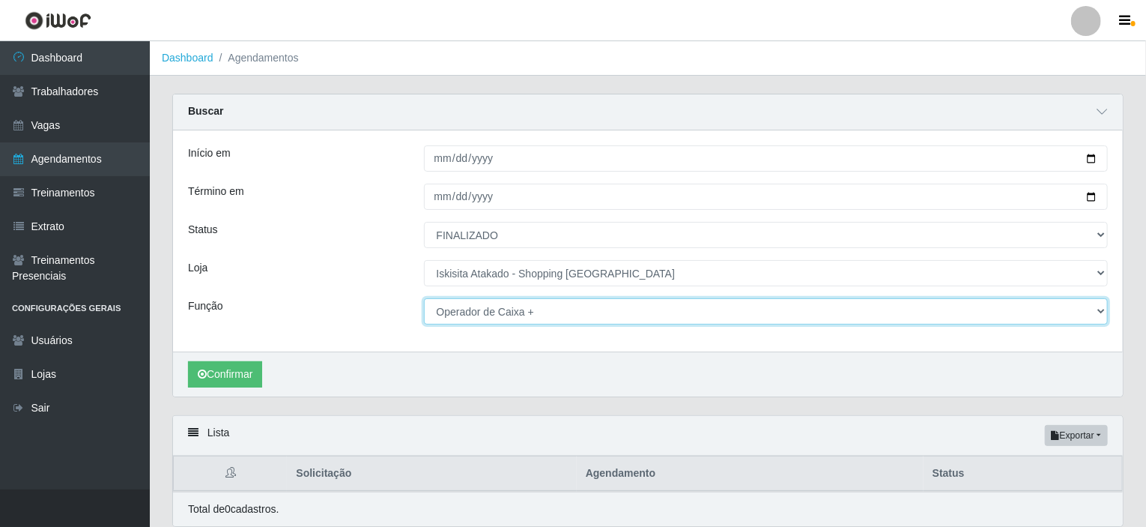
click at [1103, 308] on select "[Selecione...] Auxiliar de Estacionamento Auxiliar de Estacionamento + Auxiliar…" at bounding box center [766, 311] width 685 height 26
select select "[Selecione...]"
click at [424, 298] on select "[Selecione...] Auxiliar de Estacionamento Auxiliar de Estacionamento + Auxiliar…" at bounding box center [766, 311] width 685 height 26
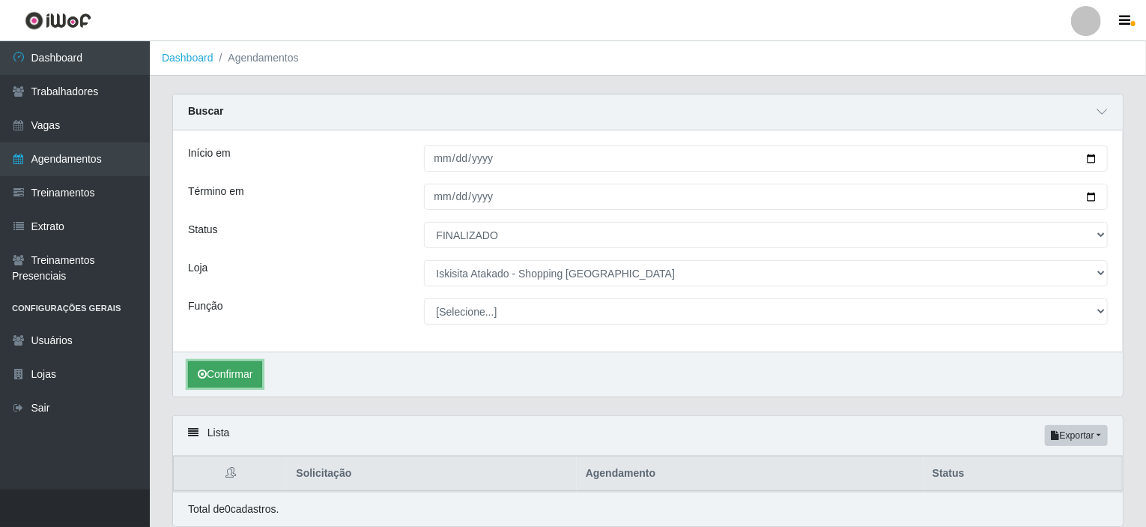
click at [225, 374] on button "Confirmar" at bounding box center [225, 374] width 74 height 26
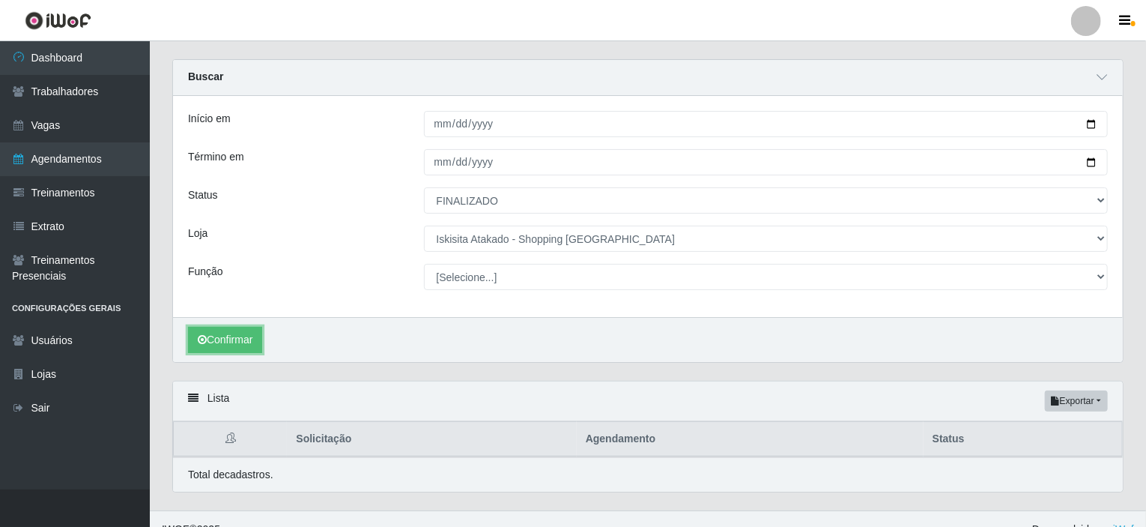
scroll to position [54, 0]
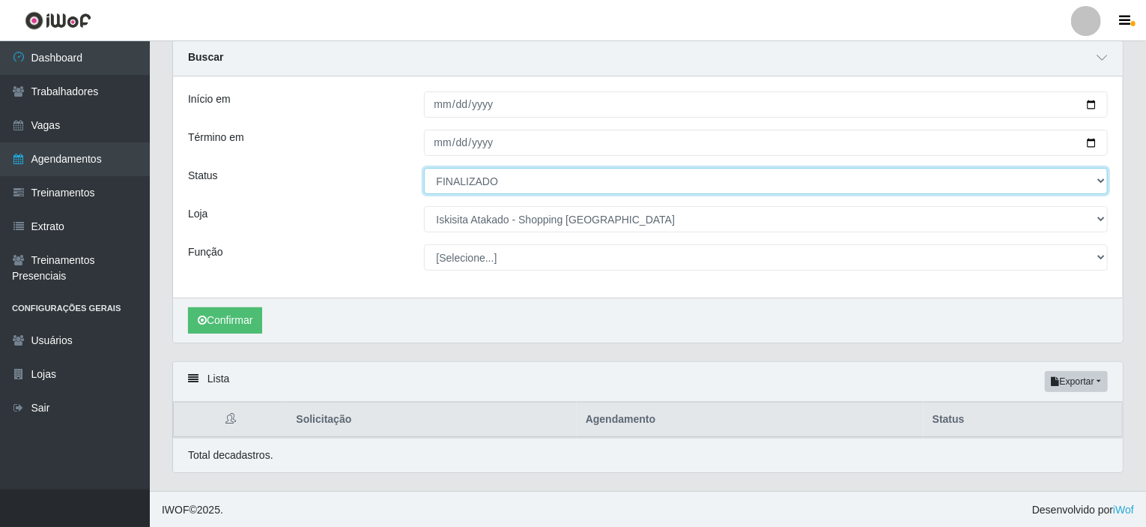
click at [817, 178] on select "[Selecione...] AGENDADO AGUARDANDO LIBERAR EM ANDAMENTO EM REVISÃO FINALIZADO C…" at bounding box center [766, 181] width 685 height 26
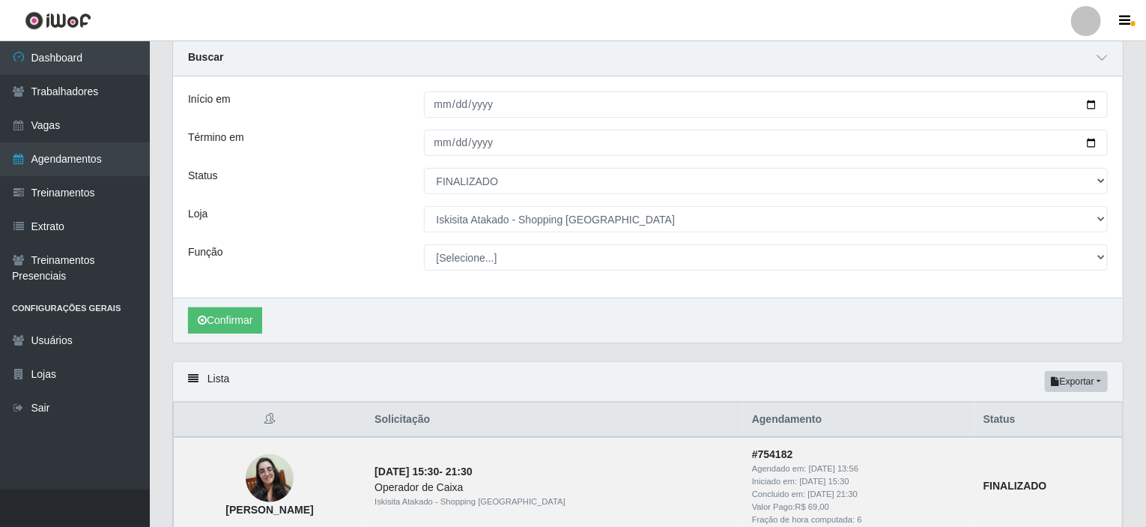
click at [952, 390] on div "Lista Exportar PDF Excel" at bounding box center [648, 382] width 950 height 40
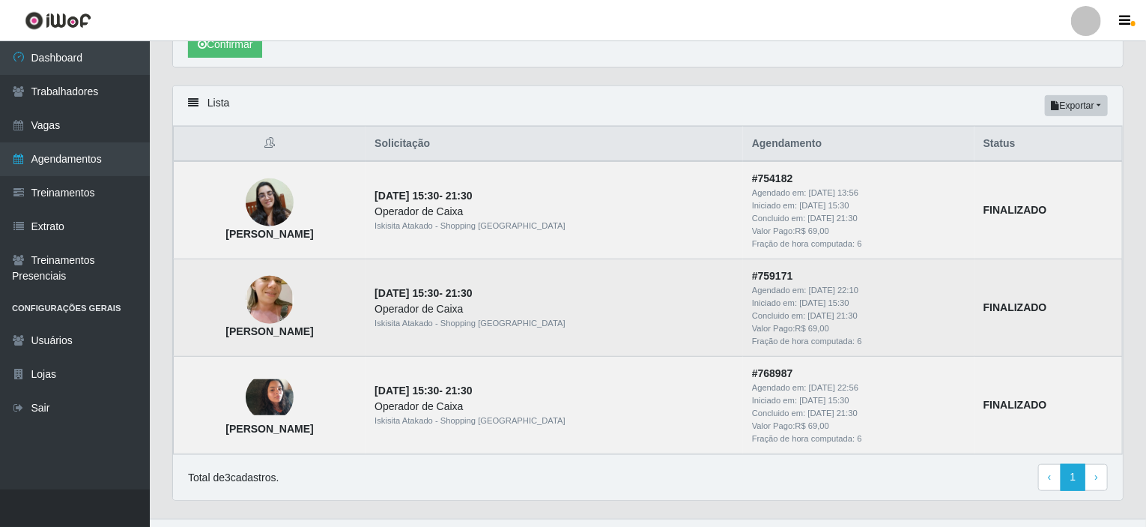
scroll to position [356, 0]
